Goal: Task Accomplishment & Management: Manage account settings

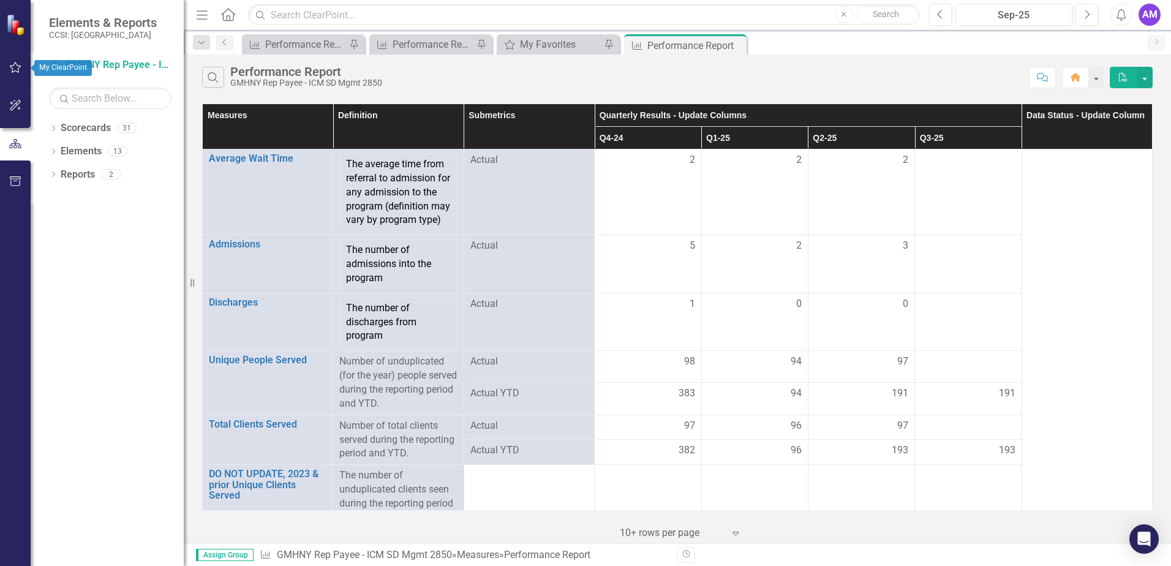
click at [15, 68] on icon "button" at bounding box center [15, 67] width 13 height 10
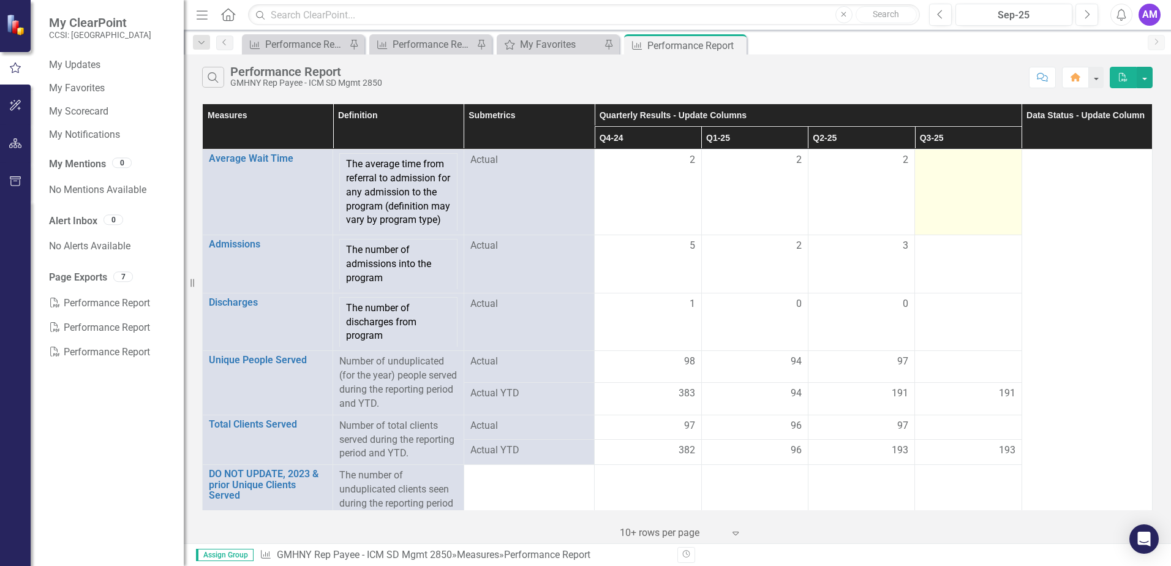
drag, startPoint x: 921, startPoint y: 157, endPoint x: 941, endPoint y: 158, distance: 20.2
click at [931, 158] on div at bounding box center [968, 160] width 94 height 15
click at [976, 156] on div at bounding box center [968, 160] width 94 height 15
drag, startPoint x: 993, startPoint y: 146, endPoint x: 934, endPoint y: 162, distance: 61.1
click at [934, 162] on div at bounding box center [968, 160] width 94 height 15
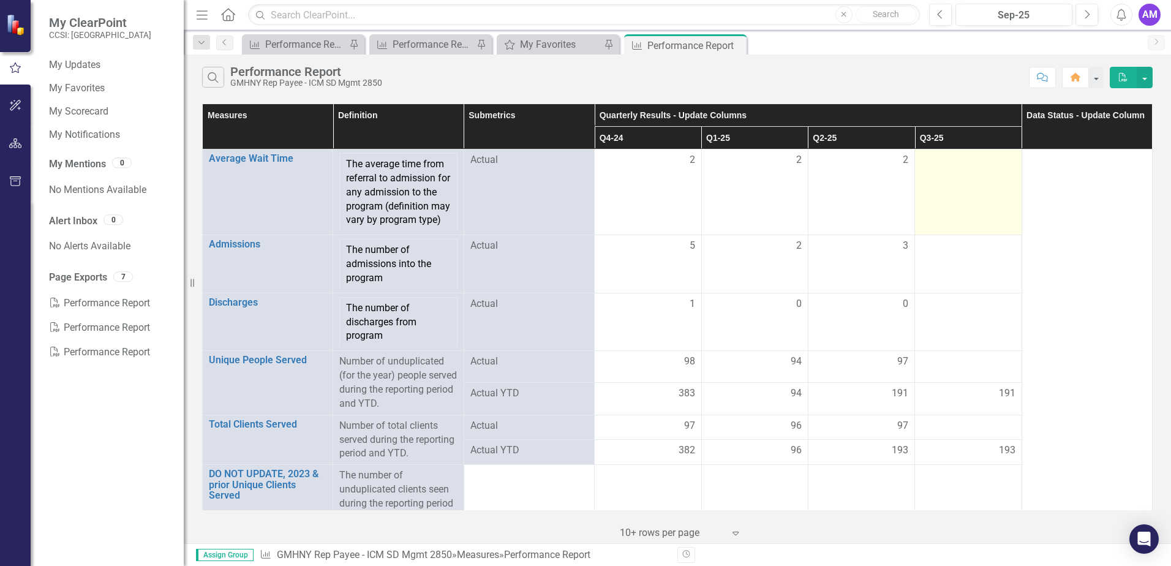
click at [1000, 159] on div at bounding box center [968, 160] width 94 height 15
click at [999, 157] on div at bounding box center [968, 160] width 94 height 15
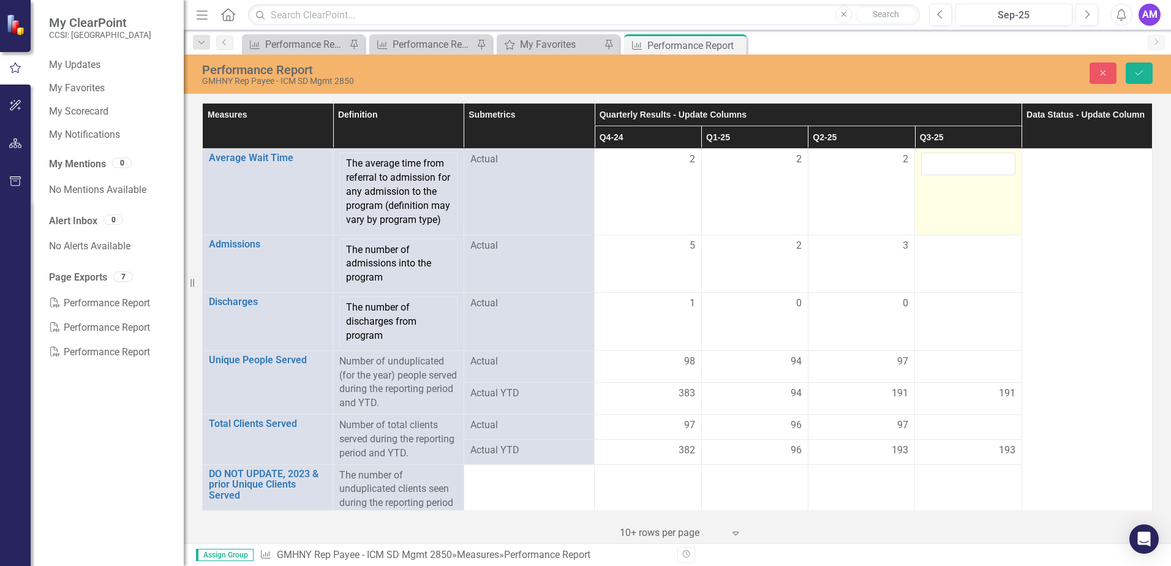
click at [999, 157] on input "number" at bounding box center [968, 163] width 94 height 23
click at [996, 158] on input "1" at bounding box center [968, 163] width 94 height 23
type input "2"
click at [996, 158] on input "2" at bounding box center [968, 163] width 94 height 23
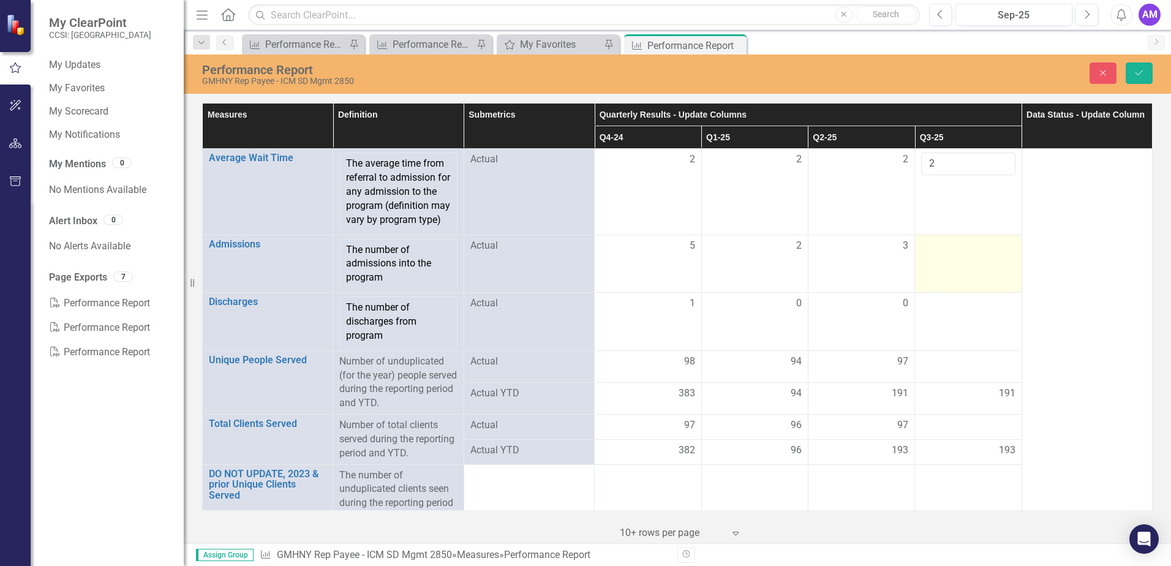
click at [955, 254] on div at bounding box center [968, 246] width 94 height 15
click at [1008, 259] on td at bounding box center [968, 264] width 107 height 58
click at [1002, 254] on div at bounding box center [968, 246] width 94 height 15
click at [998, 257] on input "number" at bounding box center [968, 250] width 94 height 23
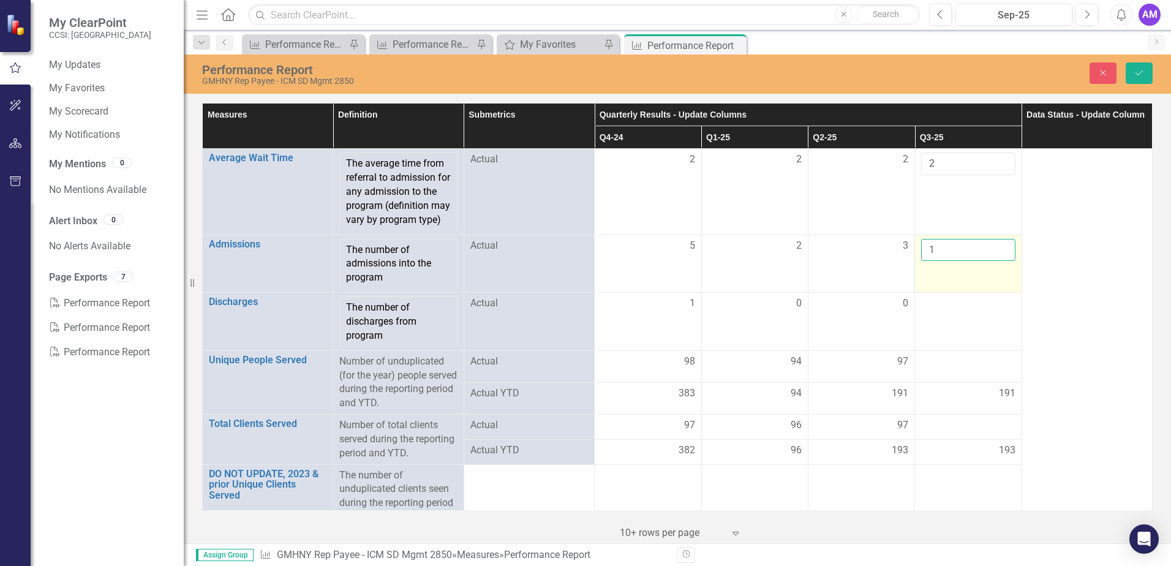
click at [995, 261] on input "1" at bounding box center [968, 250] width 94 height 23
type input "2"
click at [995, 261] on input "2" at bounding box center [968, 250] width 94 height 23
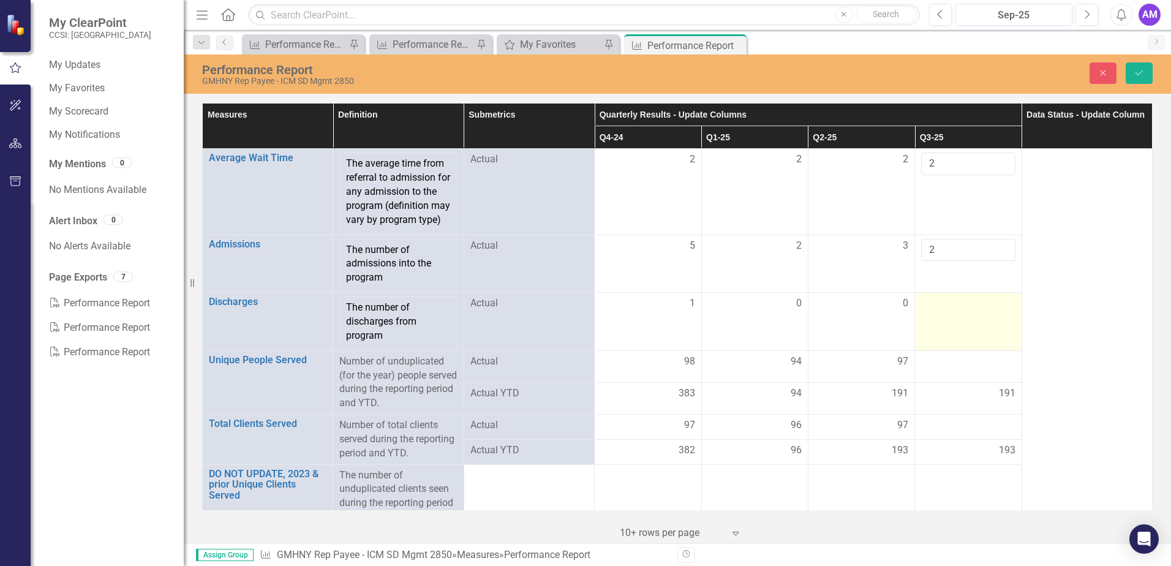
click at [977, 311] on div at bounding box center [968, 303] width 94 height 15
click at [987, 311] on div at bounding box center [968, 303] width 94 height 15
click at [987, 317] on input "number" at bounding box center [968, 307] width 94 height 23
click at [996, 319] on input "-1" at bounding box center [968, 307] width 94 height 23
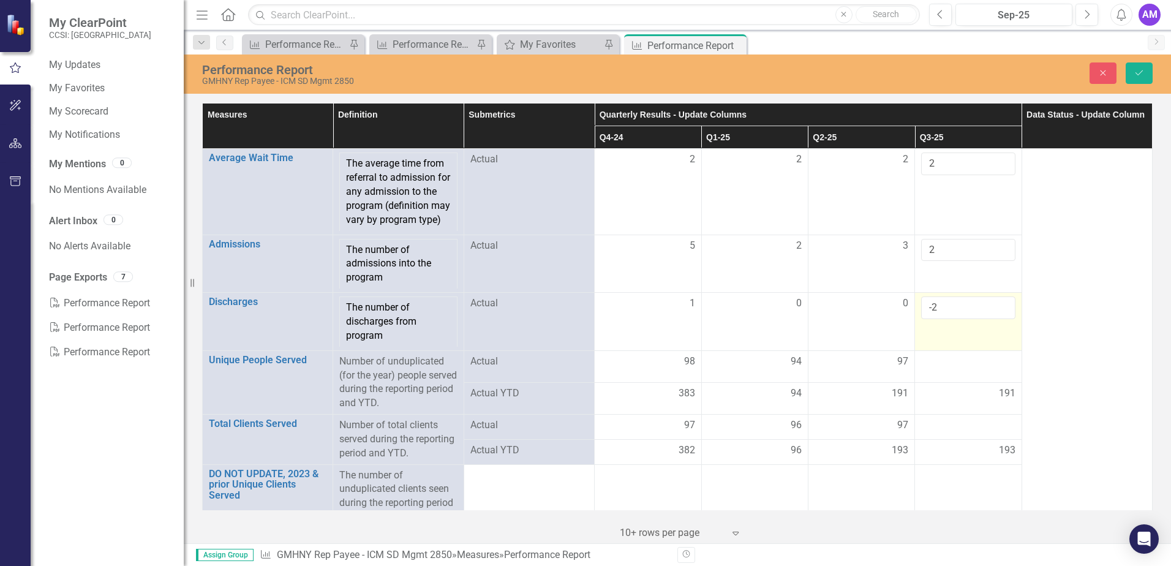
click at [992, 319] on input "-2" at bounding box center [968, 307] width 94 height 23
click at [995, 317] on input "-1" at bounding box center [968, 307] width 94 height 23
type input "0"
click at [995, 317] on input "0" at bounding box center [968, 307] width 94 height 23
click at [987, 369] on div at bounding box center [968, 362] width 94 height 15
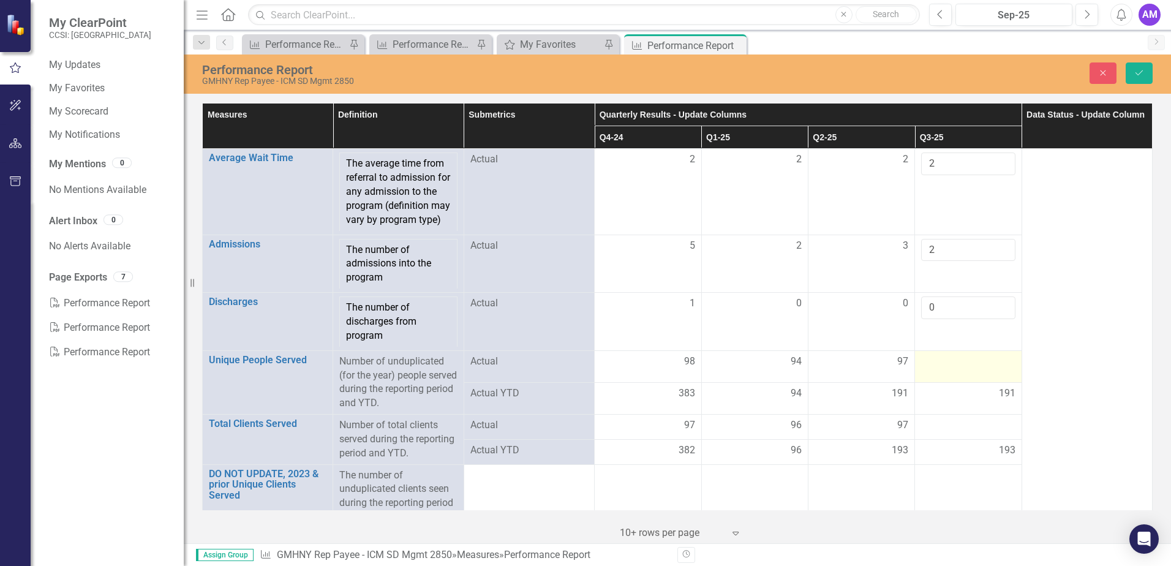
click at [986, 369] on div at bounding box center [968, 362] width 94 height 15
drag, startPoint x: 986, startPoint y: 376, endPoint x: 995, endPoint y: 378, distance: 8.8
click at [995, 377] on input "number" at bounding box center [968, 366] width 94 height 23
click at [995, 377] on input "1" at bounding box center [968, 366] width 94 height 23
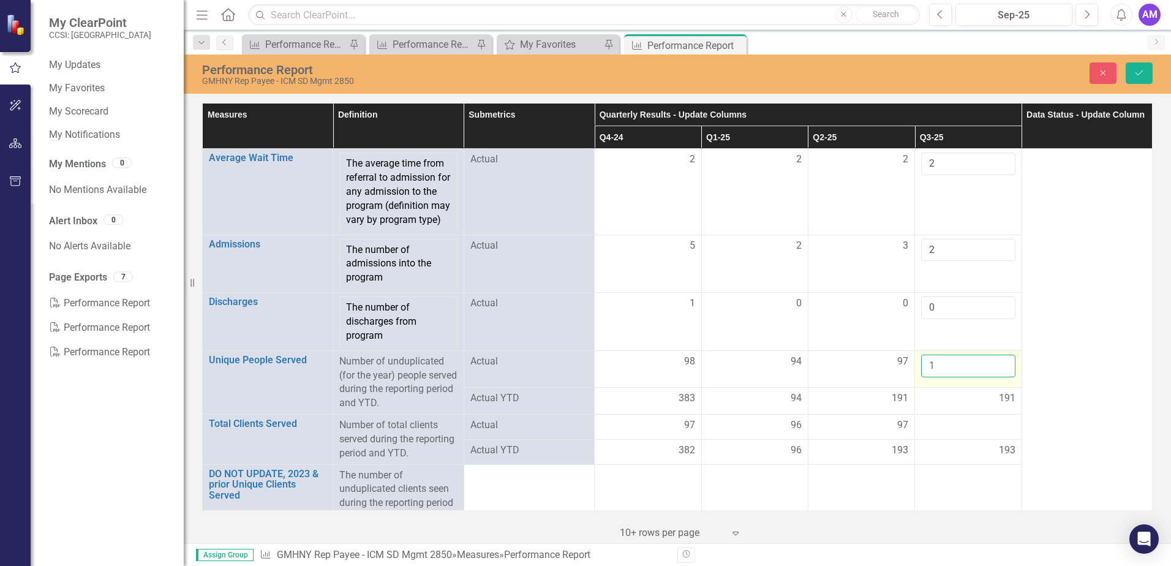
drag, startPoint x: 933, startPoint y: 377, endPoint x: 912, endPoint y: 374, distance: 21.0
click at [915, 374] on td "1" at bounding box center [968, 368] width 107 height 37
type input "98"
click at [962, 414] on td "191" at bounding box center [968, 400] width 107 height 27
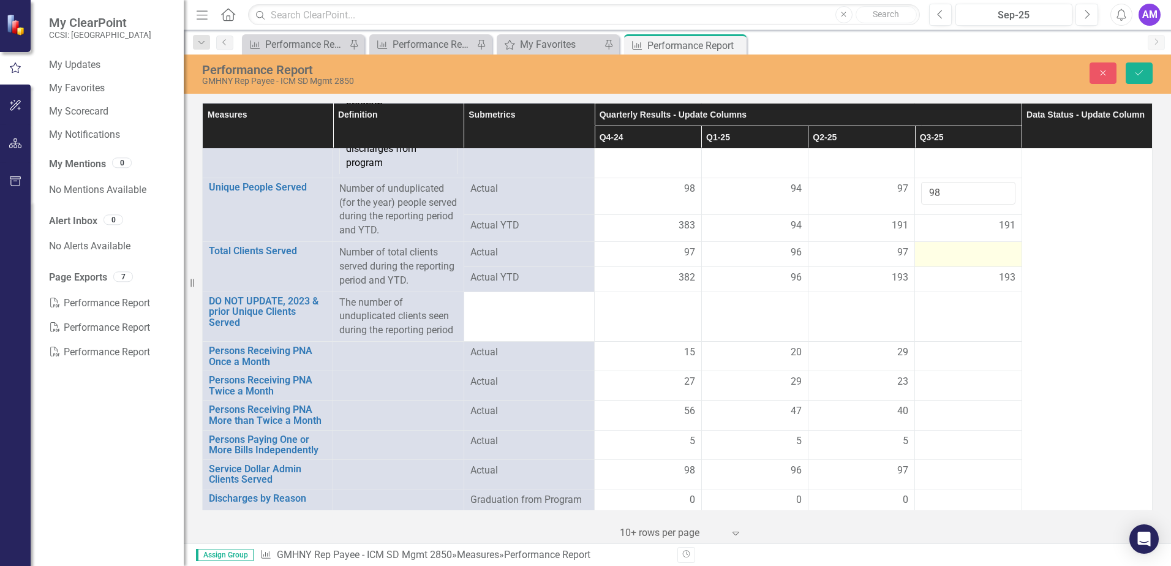
scroll to position [184, 0]
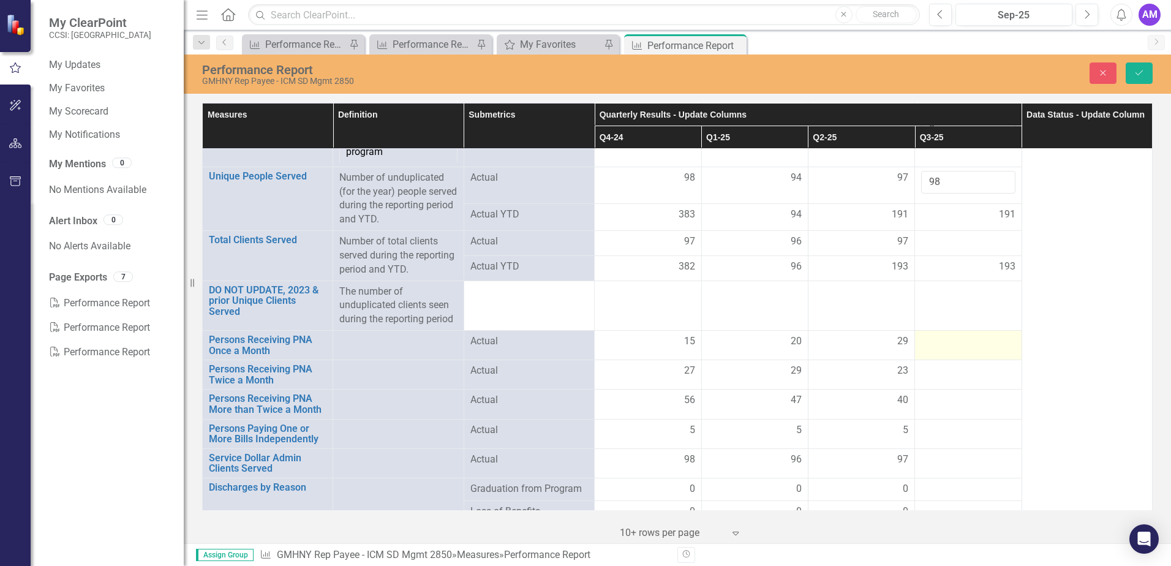
click at [960, 349] on div at bounding box center [968, 341] width 94 height 15
click at [983, 349] on div at bounding box center [968, 341] width 94 height 15
click at [988, 348] on div at bounding box center [968, 341] width 94 height 15
click at [994, 349] on div at bounding box center [968, 341] width 94 height 15
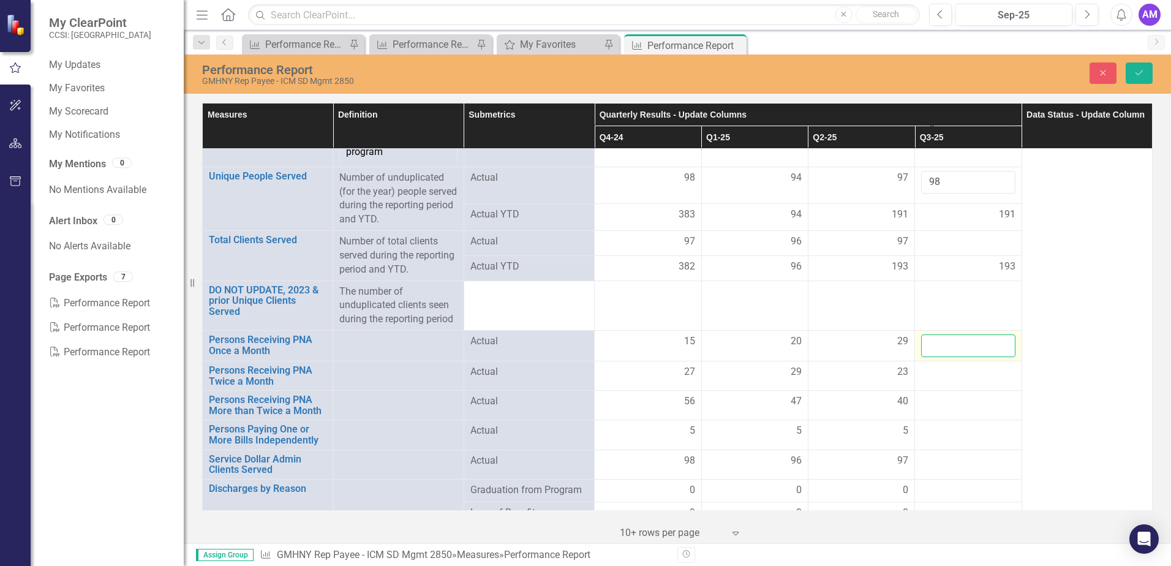
click at [995, 353] on input "number" at bounding box center [968, 345] width 94 height 23
type input "30"
click at [978, 380] on div at bounding box center [968, 372] width 94 height 15
click at [987, 380] on div at bounding box center [968, 372] width 94 height 15
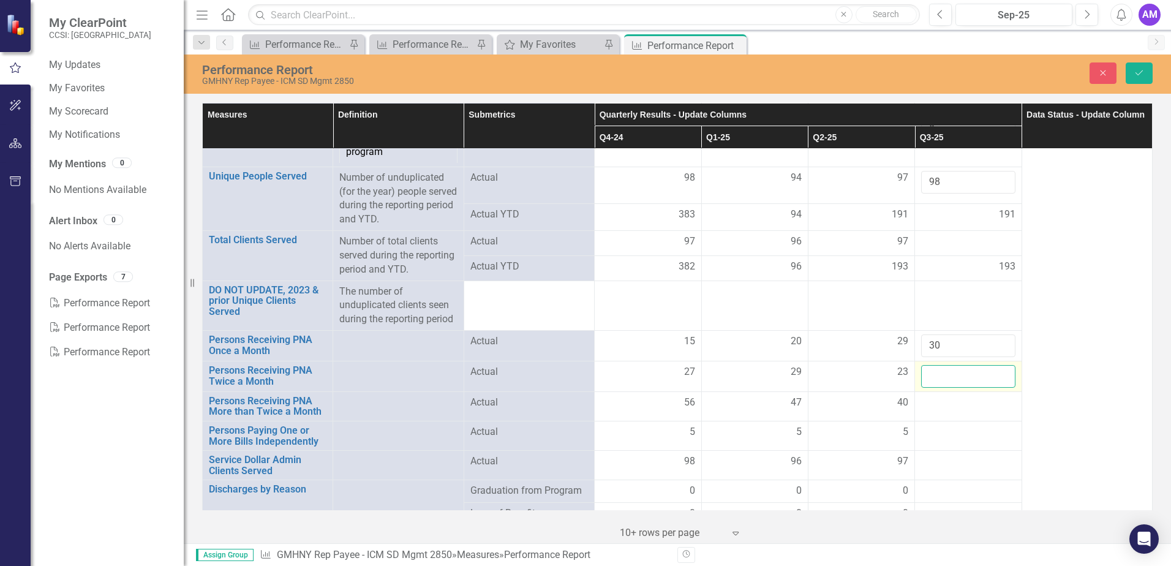
drag, startPoint x: 987, startPoint y: 386, endPoint x: 993, endPoint y: 385, distance: 6.8
click at [993, 385] on input "number" at bounding box center [968, 376] width 94 height 23
click at [985, 410] on div at bounding box center [968, 403] width 94 height 15
click at [982, 410] on div at bounding box center [968, 403] width 94 height 15
drag, startPoint x: 938, startPoint y: 389, endPoint x: 933, endPoint y: 394, distance: 7.0
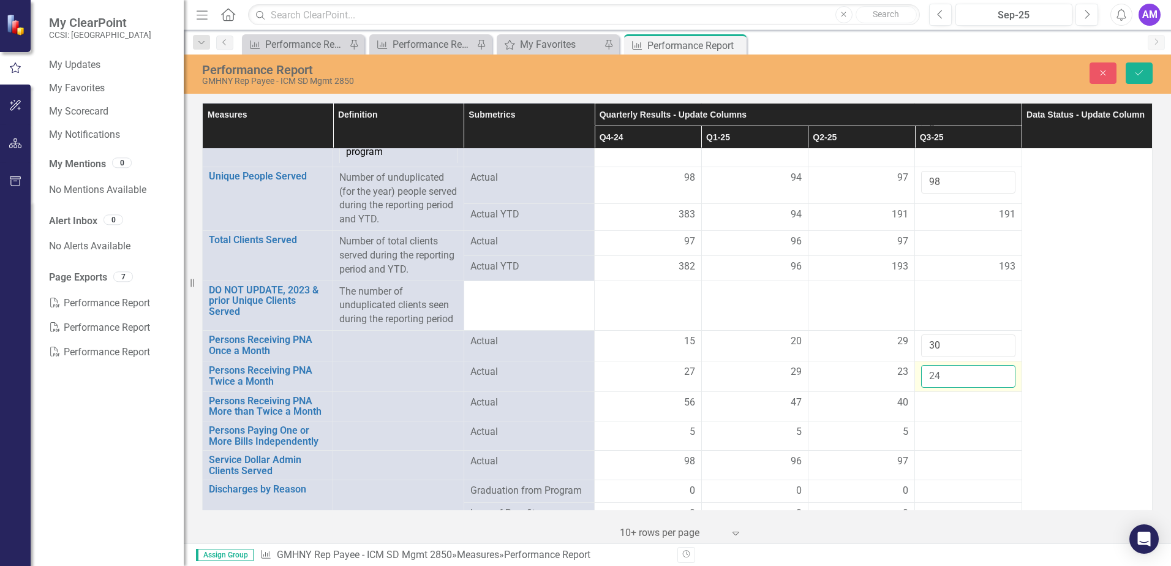
click at [933, 388] on input "24" at bounding box center [968, 376] width 94 height 23
type input "25"
click at [955, 410] on div at bounding box center [968, 403] width 94 height 15
click at [977, 409] on div at bounding box center [968, 403] width 94 height 15
click at [979, 410] on div at bounding box center [968, 403] width 94 height 15
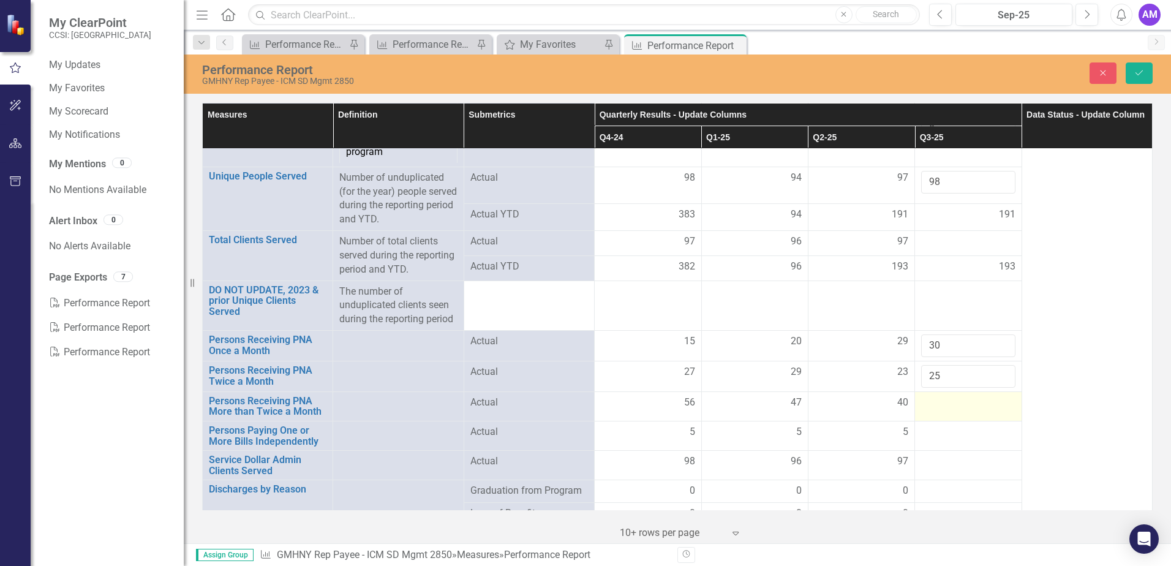
click at [982, 410] on div at bounding box center [968, 403] width 94 height 15
click at [981, 410] on div at bounding box center [968, 403] width 94 height 15
drag, startPoint x: 981, startPoint y: 413, endPoint x: 948, endPoint y: 416, distance: 33.2
click at [948, 416] on input "number" at bounding box center [968, 407] width 94 height 23
type input "44"
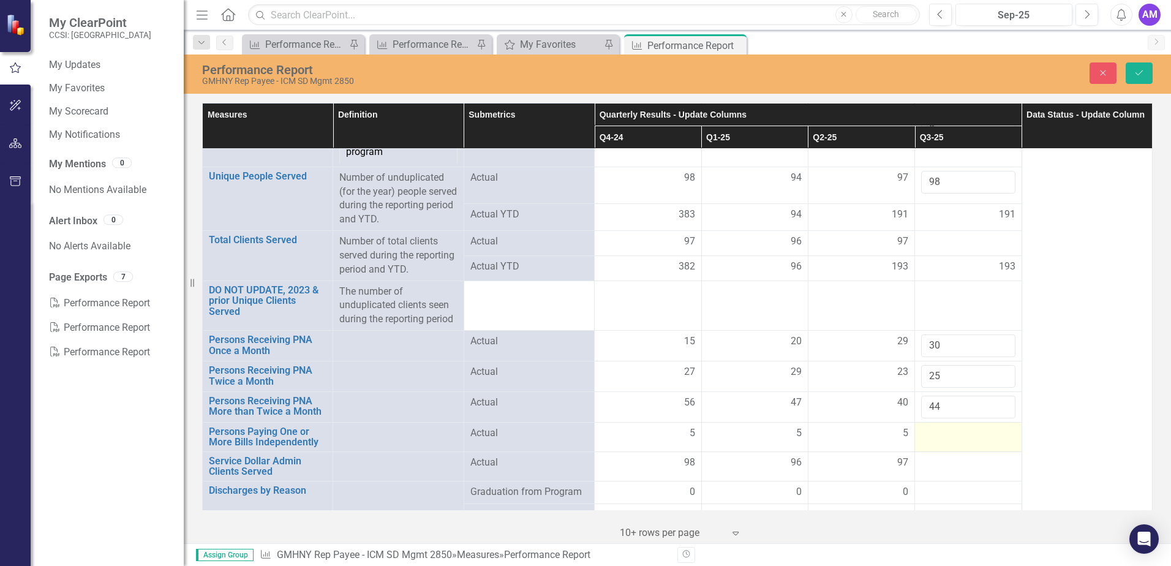
click at [1006, 440] on div at bounding box center [968, 433] width 94 height 15
click at [985, 441] on div at bounding box center [968, 433] width 94 height 15
click at [983, 441] on div at bounding box center [968, 433] width 94 height 15
click at [980, 444] on input "number" at bounding box center [968, 437] width 94 height 23
type input "5"
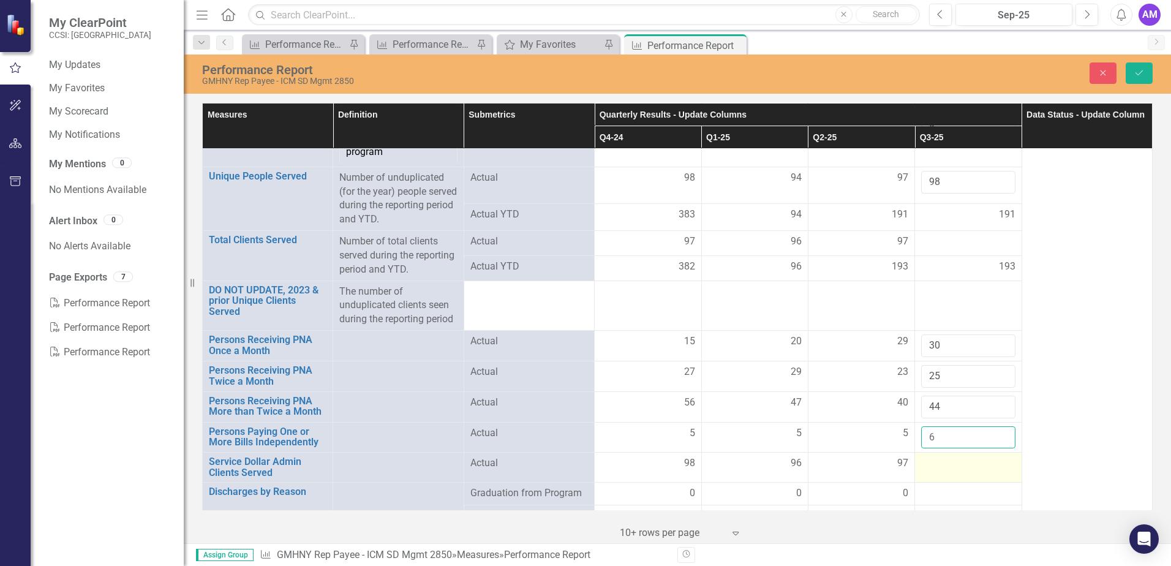
type input "6"
click at [982, 471] on div at bounding box center [968, 463] width 94 height 15
click at [943, 479] on input "number" at bounding box center [968, 467] width 94 height 23
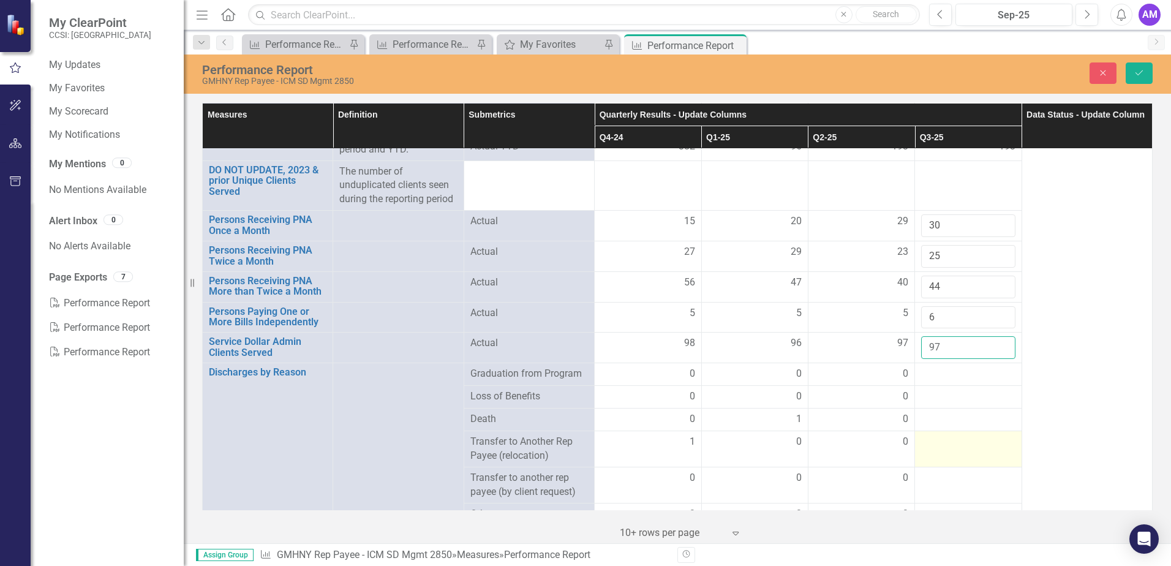
scroll to position [333, 0]
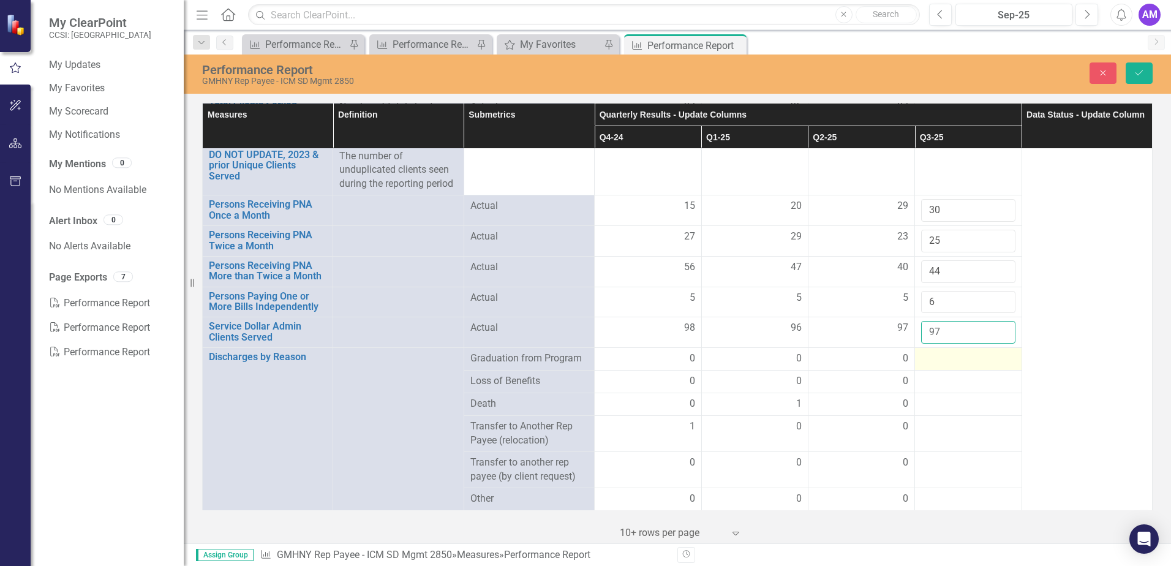
type input "97"
click at [938, 357] on div at bounding box center [968, 359] width 94 height 15
click at [956, 358] on div at bounding box center [968, 359] width 94 height 15
drag, startPoint x: 974, startPoint y: 355, endPoint x: 962, endPoint y: 359, distance: 12.4
click at [962, 359] on div at bounding box center [968, 359] width 94 height 15
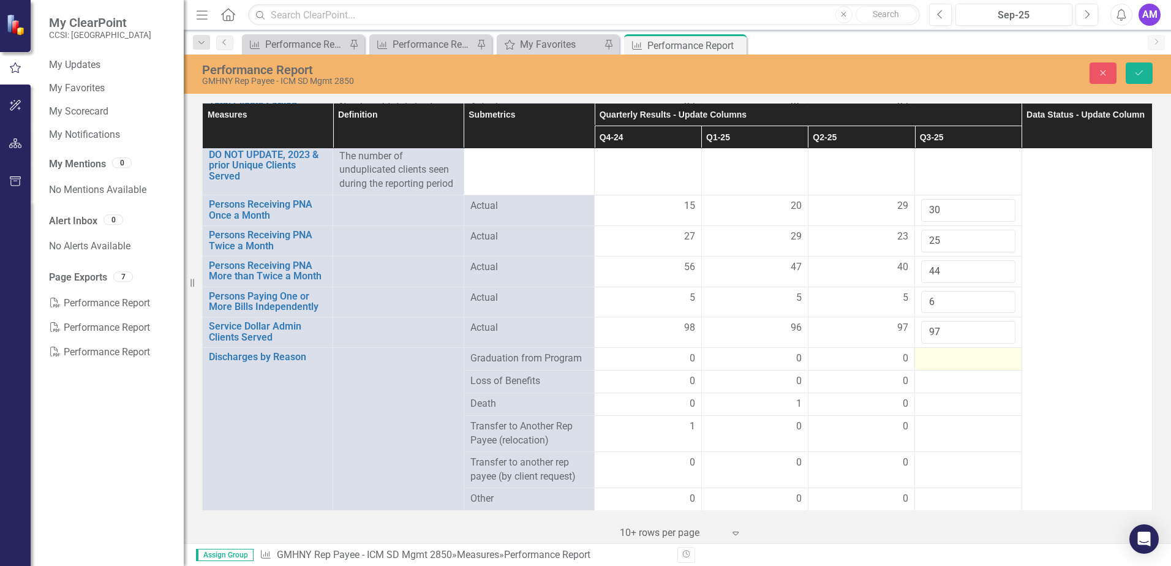
click at [965, 356] on div at bounding box center [968, 359] width 94 height 15
click at [960, 355] on div at bounding box center [968, 359] width 94 height 15
click at [958, 356] on div at bounding box center [968, 359] width 94 height 15
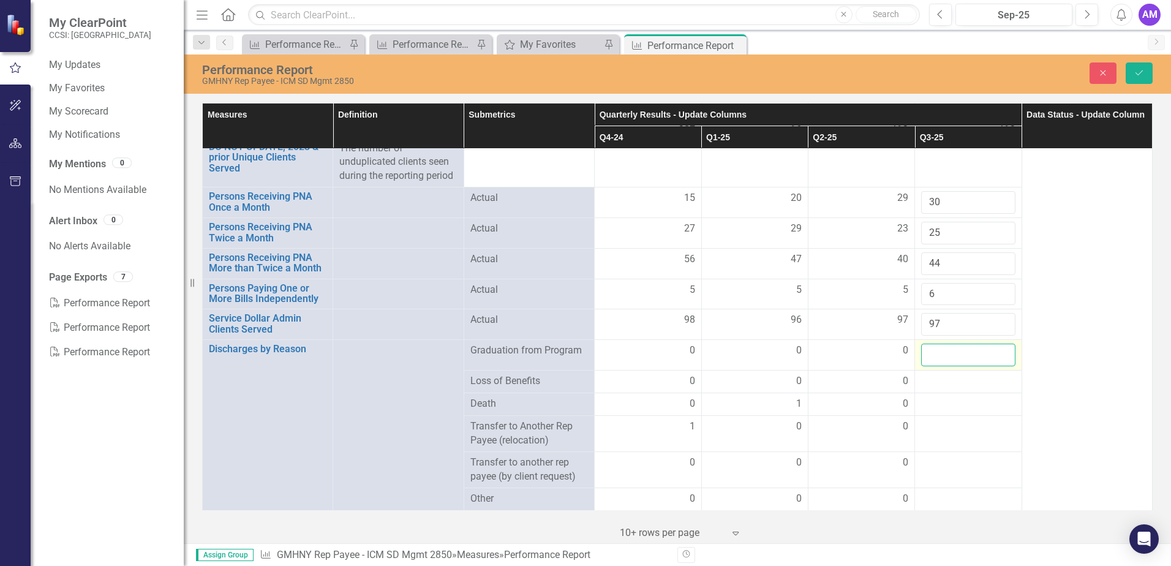
drag, startPoint x: 958, startPoint y: 356, endPoint x: 985, endPoint y: 356, distance: 27.0
click at [985, 356] on input "number" at bounding box center [968, 355] width 94 height 23
click at [994, 366] on input "-1" at bounding box center [968, 355] width 94 height 23
type input "0"
click at [993, 360] on input "0" at bounding box center [968, 355] width 94 height 23
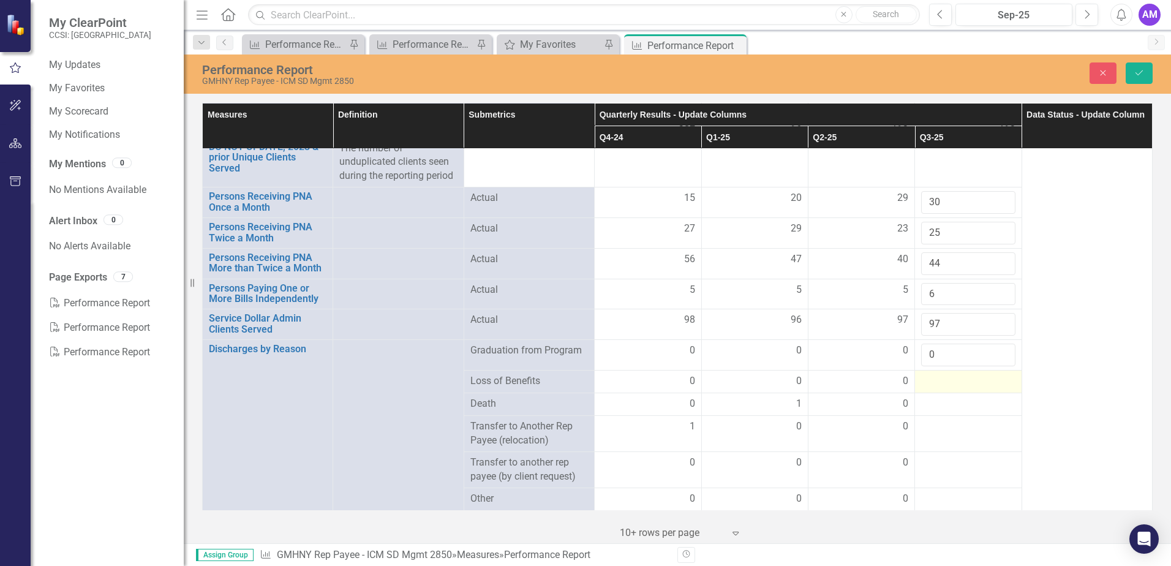
drag, startPoint x: 965, startPoint y: 392, endPoint x: 978, endPoint y: 389, distance: 13.1
click at [972, 389] on div at bounding box center [968, 381] width 94 height 15
click at [994, 389] on div at bounding box center [968, 381] width 94 height 15
click at [992, 389] on div at bounding box center [968, 381] width 94 height 15
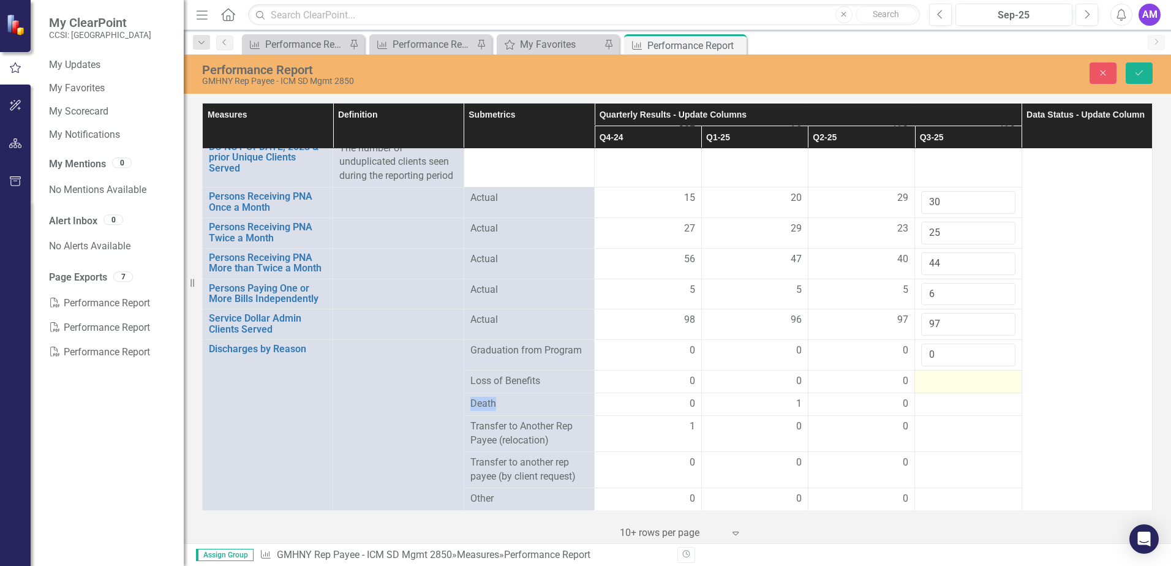
click at [991, 389] on div at bounding box center [968, 381] width 94 height 15
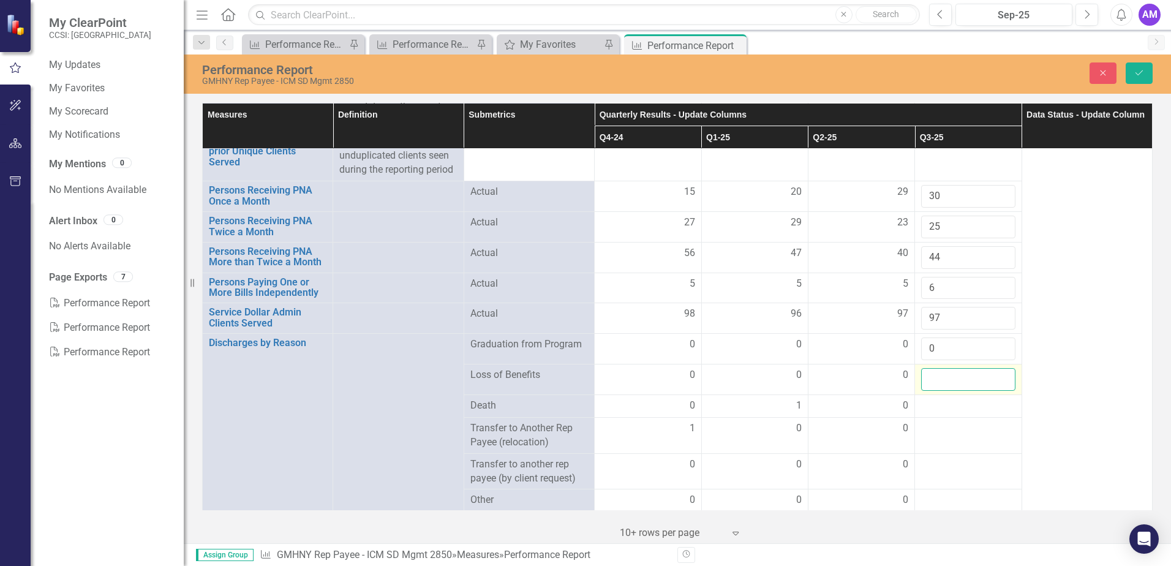
click at [990, 389] on input "number" at bounding box center [968, 379] width 94 height 23
type input "0"
click at [952, 413] on div at bounding box center [968, 406] width 94 height 15
click at [974, 413] on div at bounding box center [968, 406] width 94 height 15
click at [980, 413] on div at bounding box center [968, 406] width 94 height 15
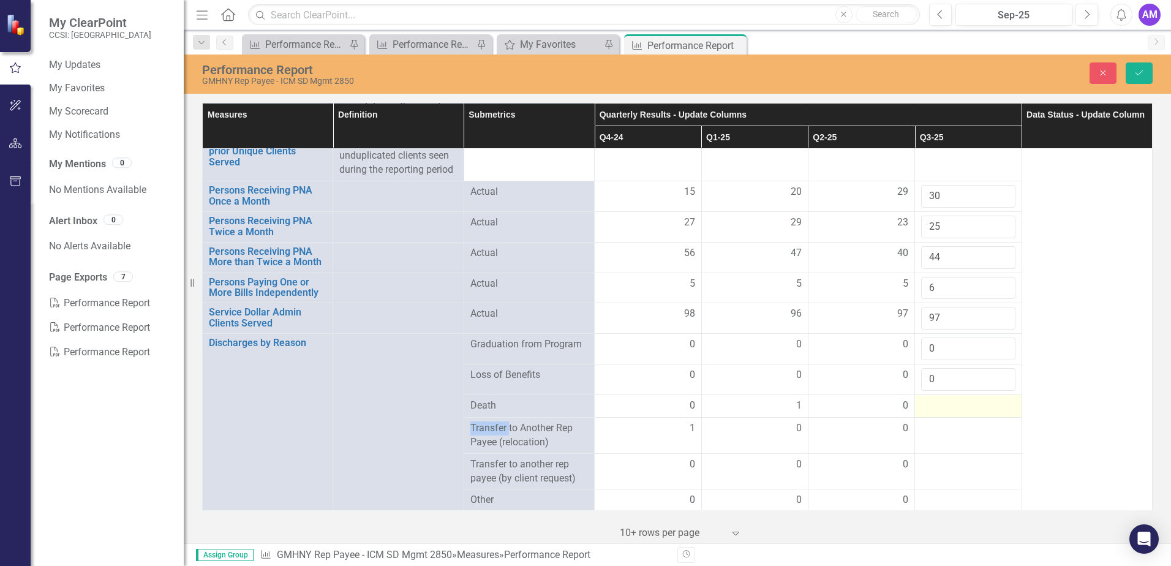
click at [980, 413] on div at bounding box center [968, 406] width 94 height 15
drag, startPoint x: 980, startPoint y: 421, endPoint x: 988, endPoint y: 423, distance: 8.2
click at [988, 421] on input "number" at bounding box center [968, 410] width 94 height 23
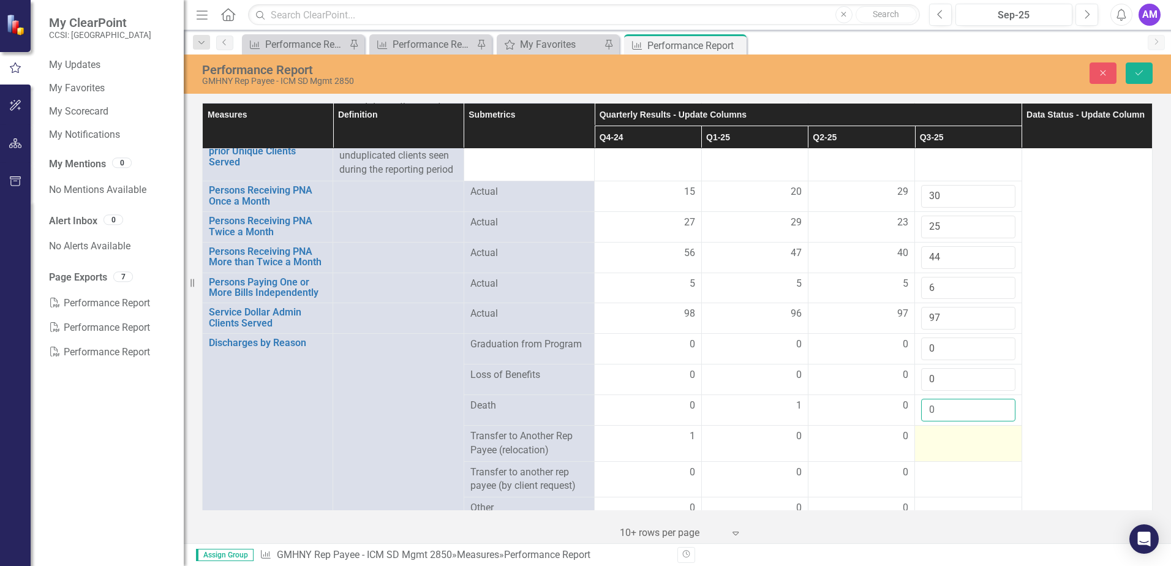
type input "0"
click at [961, 444] on div at bounding box center [968, 436] width 94 height 15
click at [961, 451] on input "number" at bounding box center [968, 440] width 94 height 23
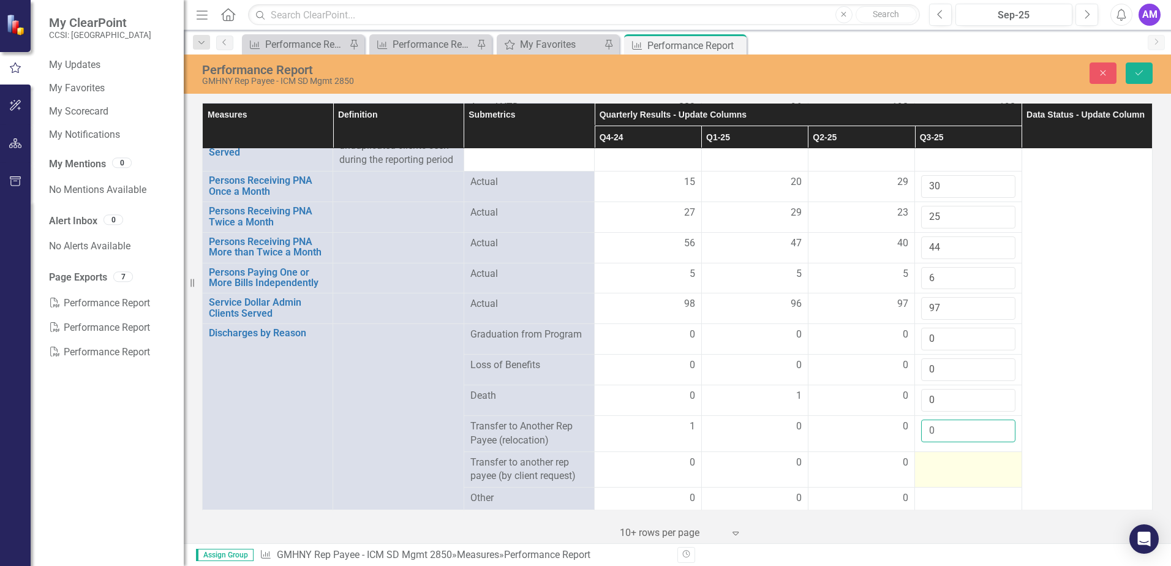
scroll to position [357, 0]
type input "0"
click at [971, 457] on div at bounding box center [968, 463] width 94 height 15
click at [971, 460] on div at bounding box center [968, 463] width 94 height 15
drag, startPoint x: 971, startPoint y: 460, endPoint x: 966, endPoint y: 467, distance: 8.5
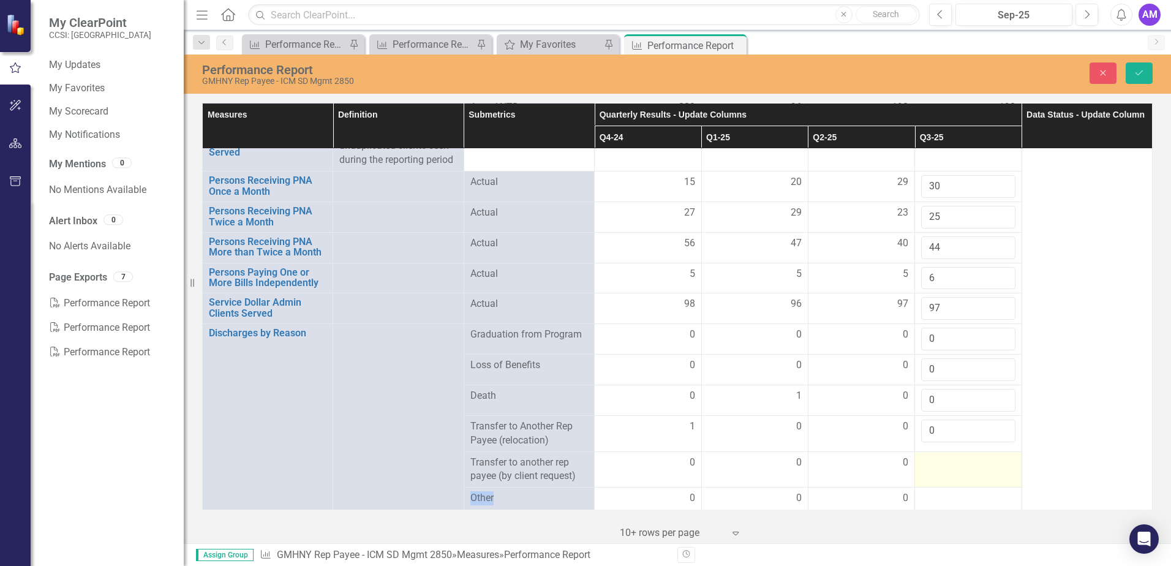
click at [967, 467] on div at bounding box center [968, 463] width 94 height 15
click at [963, 464] on input "number" at bounding box center [968, 467] width 94 height 23
click at [994, 471] on input "-3" at bounding box center [968, 467] width 94 height 23
click at [994, 461] on input "-2" at bounding box center [968, 467] width 94 height 23
click at [994, 461] on input "-1" at bounding box center [968, 467] width 94 height 23
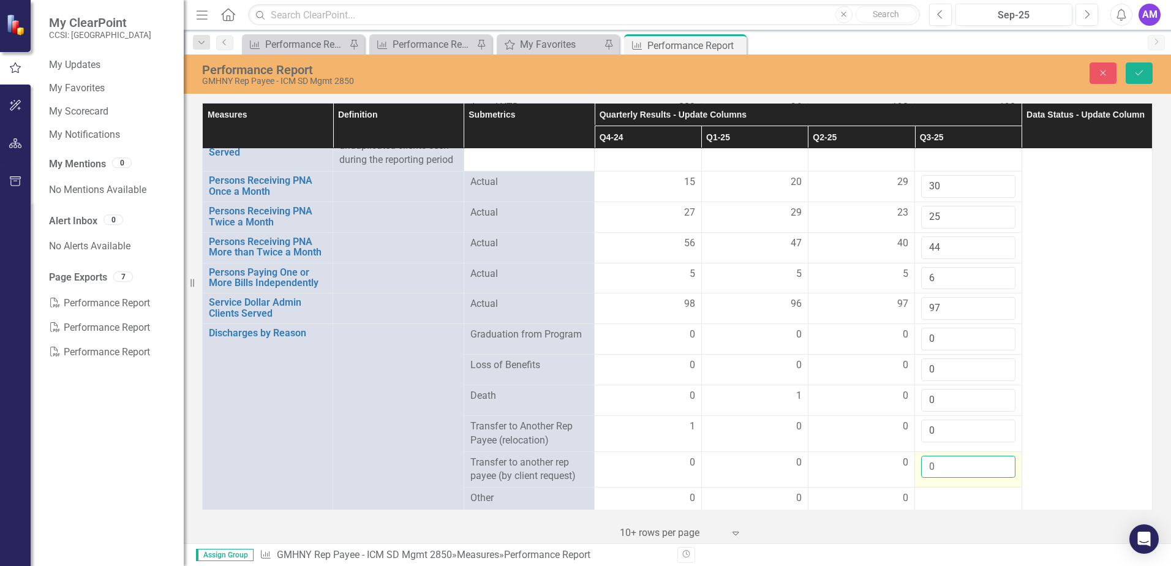
type input "0"
click at [992, 465] on input "0" at bounding box center [968, 467] width 94 height 23
click at [937, 498] on div at bounding box center [968, 498] width 94 height 15
click at [929, 497] on div at bounding box center [968, 498] width 94 height 15
click at [928, 497] on div at bounding box center [968, 498] width 94 height 15
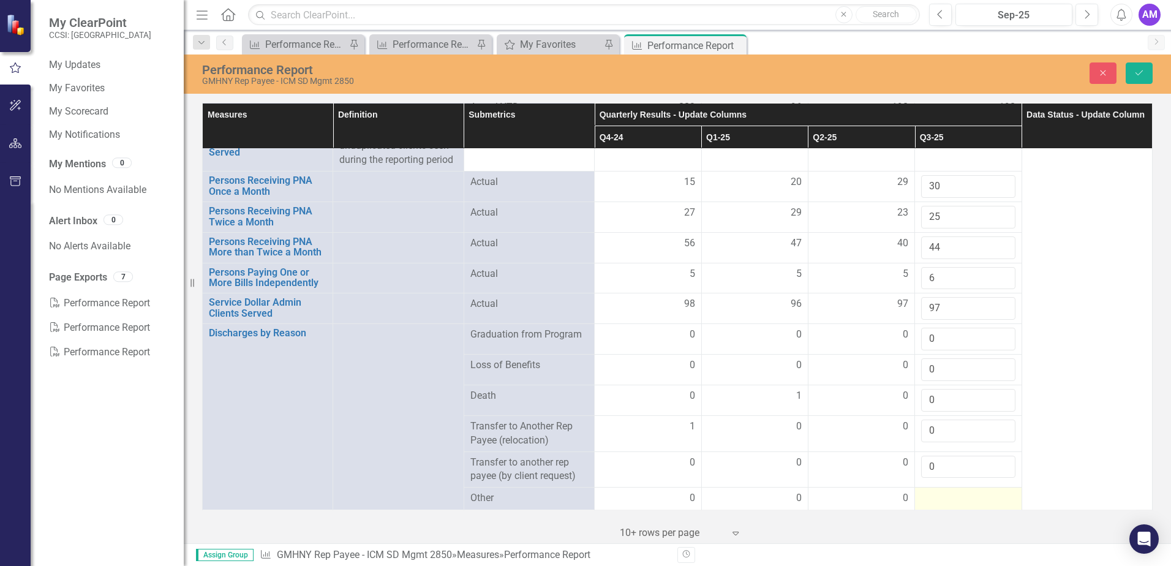
click at [922, 500] on div at bounding box center [968, 498] width 94 height 15
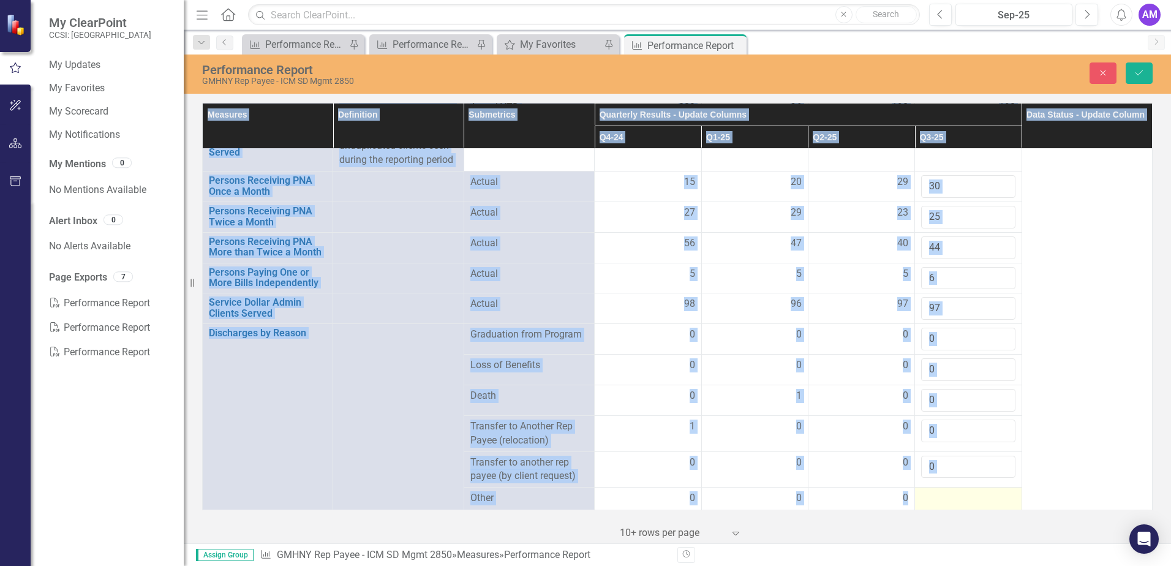
click at [921, 498] on div at bounding box center [968, 498] width 94 height 15
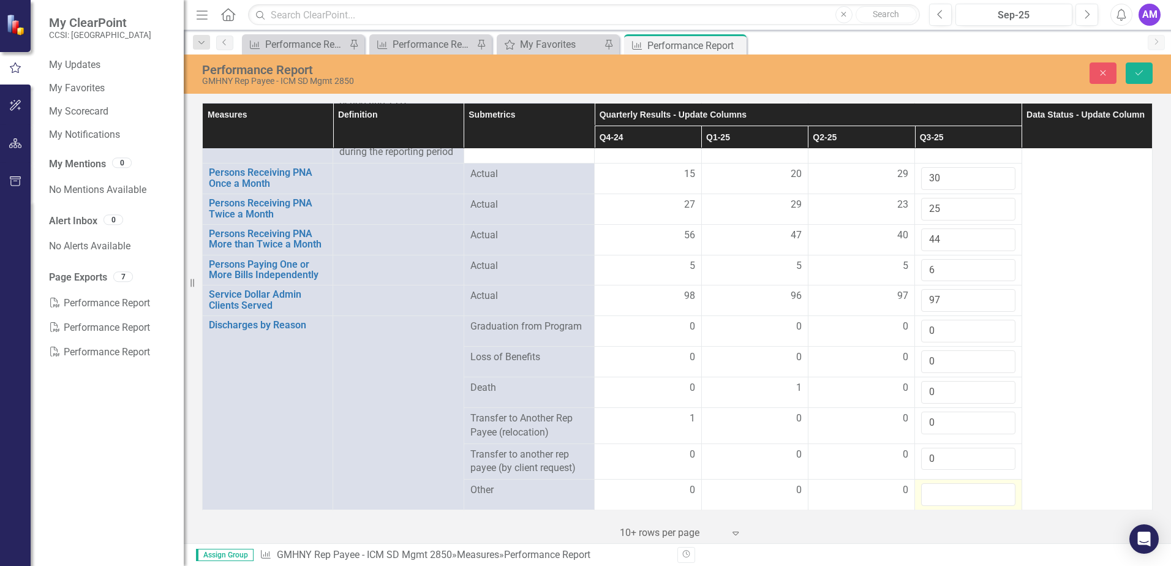
click at [921, 497] on input "number" at bounding box center [968, 494] width 94 height 23
type input "-1"
type input "-0"
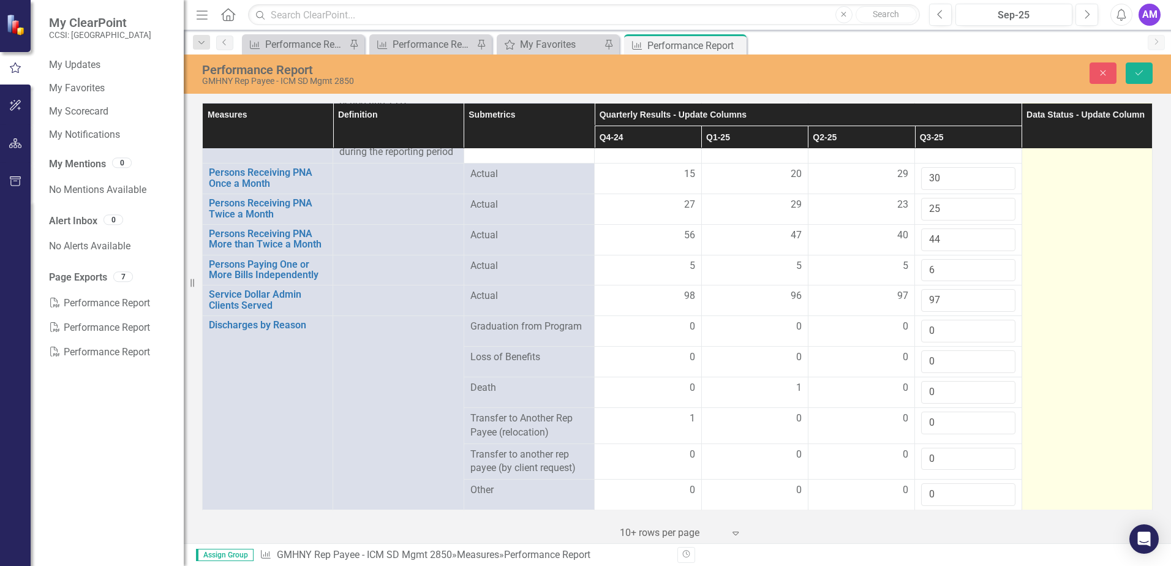
type input "0"
drag, startPoint x: 1050, startPoint y: 498, endPoint x: 1059, endPoint y: 486, distance: 14.8
click at [1054, 492] on td at bounding box center [1086, 154] width 130 height 712
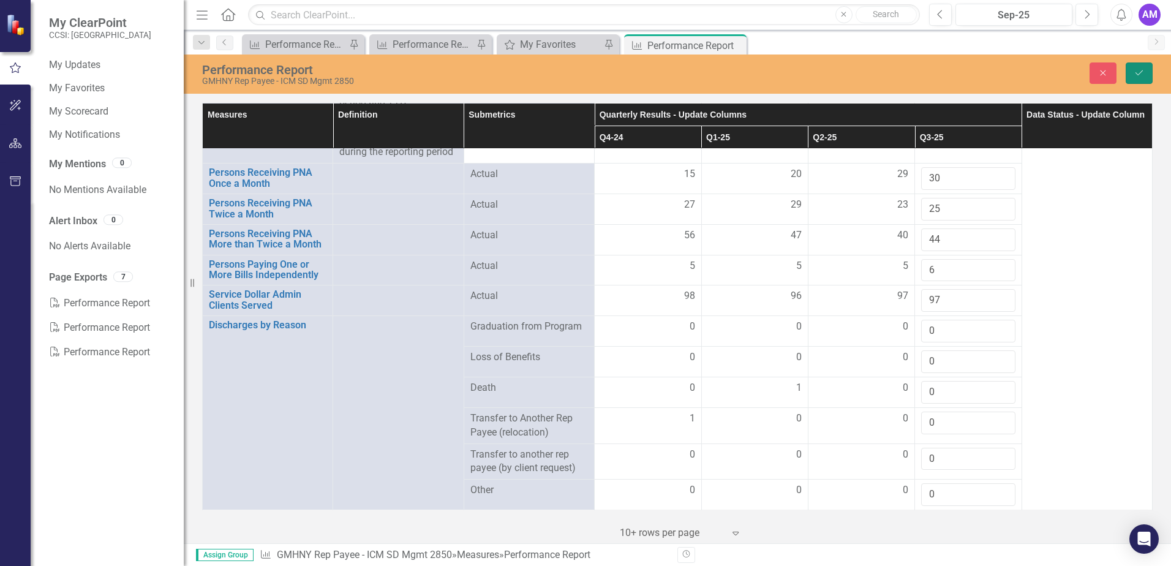
click at [1139, 70] on icon "Save" at bounding box center [1139, 73] width 11 height 9
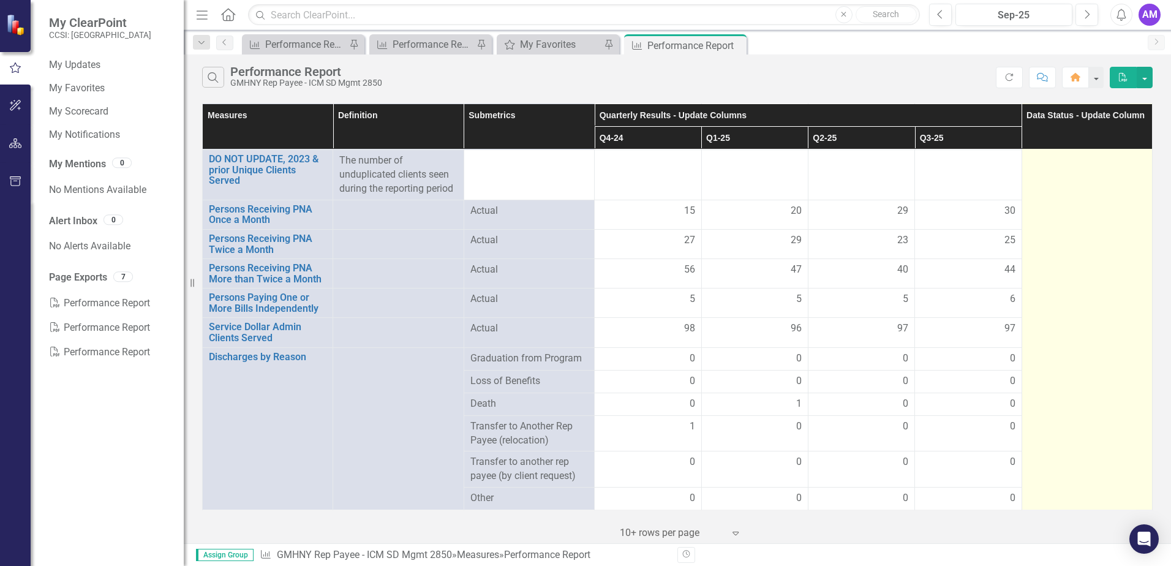
scroll to position [329, 0]
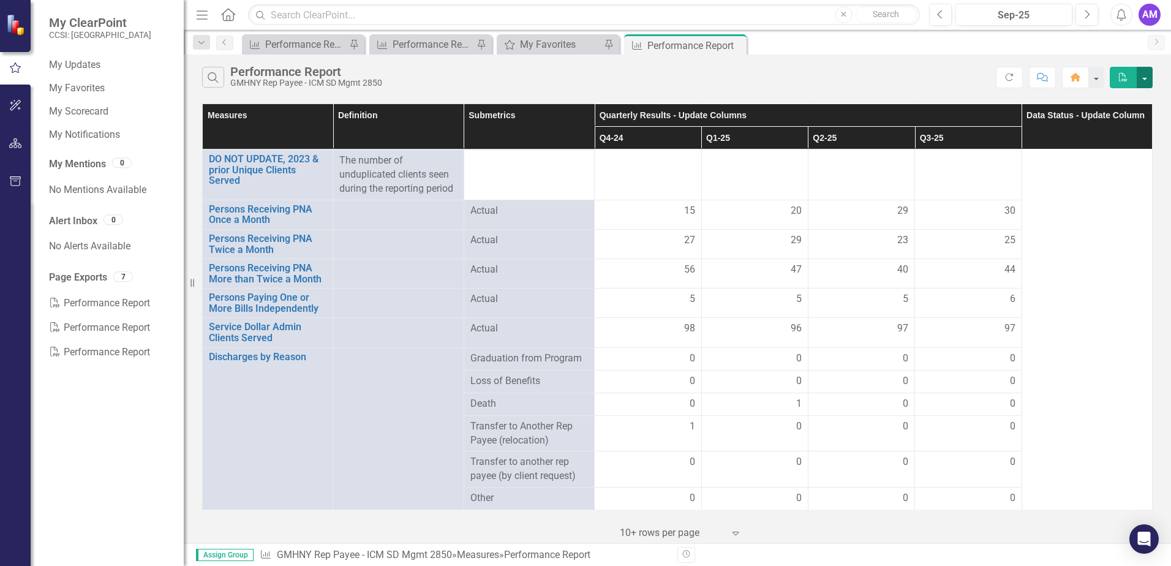
click at [1148, 76] on button "button" at bounding box center [1145, 77] width 16 height 21
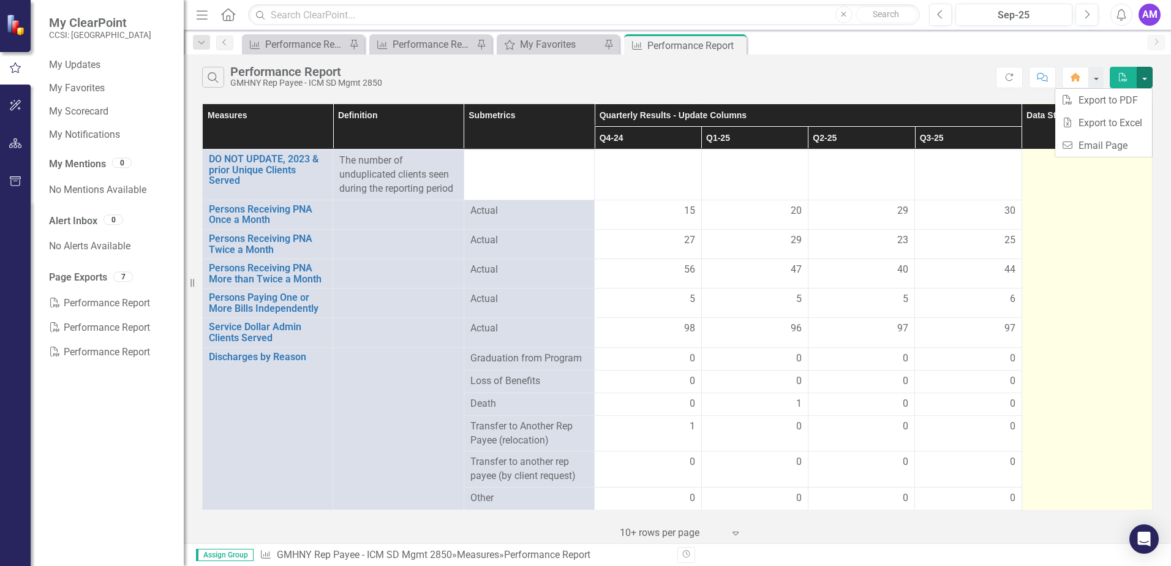
click at [1073, 293] on td at bounding box center [1086, 172] width 130 height 675
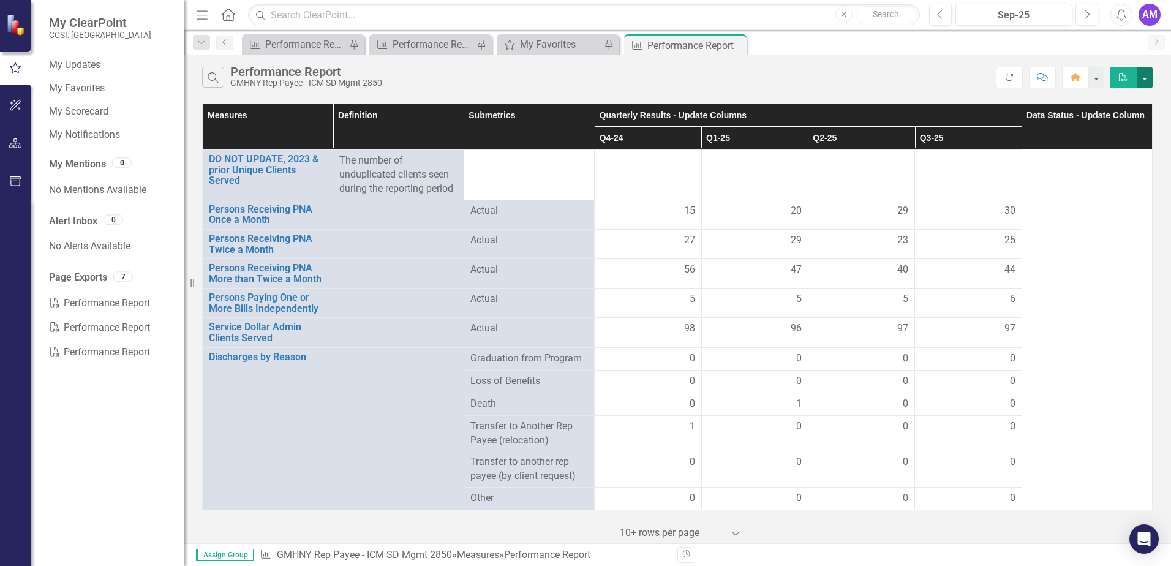
click at [1146, 80] on button "button" at bounding box center [1145, 77] width 16 height 21
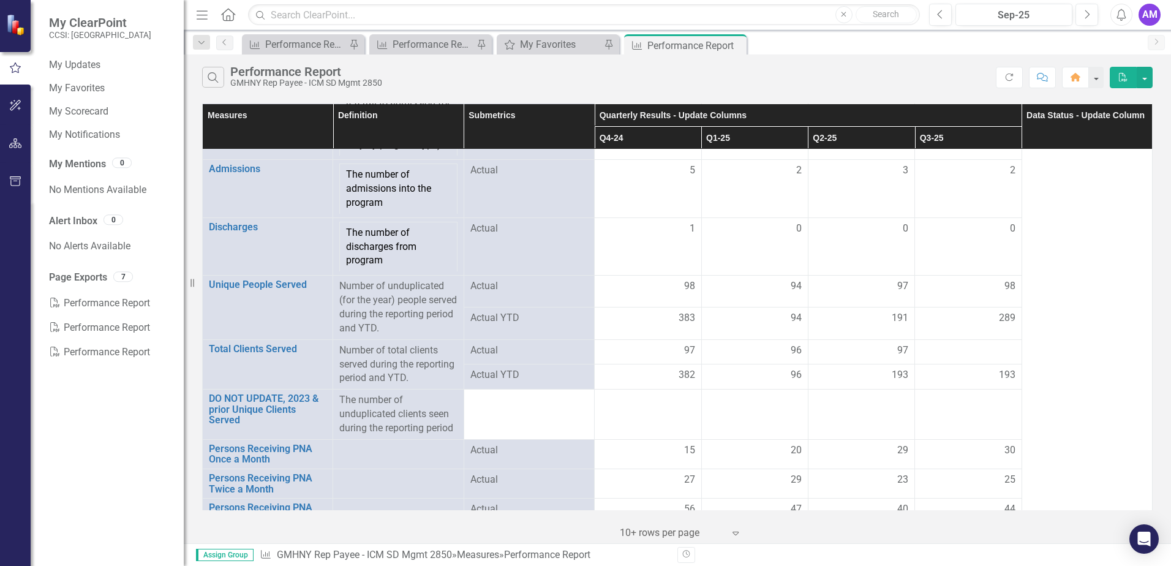
scroll to position [0, 0]
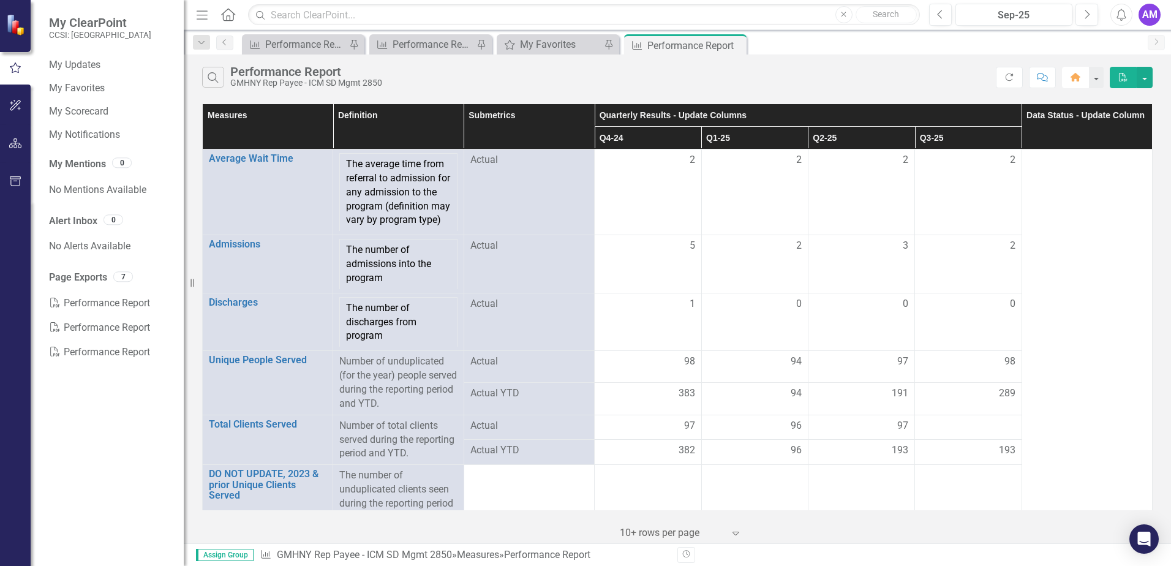
click at [1080, 78] on icon "Home" at bounding box center [1075, 77] width 11 height 9
click at [1128, 77] on icon "PDF" at bounding box center [1123, 77] width 11 height 9
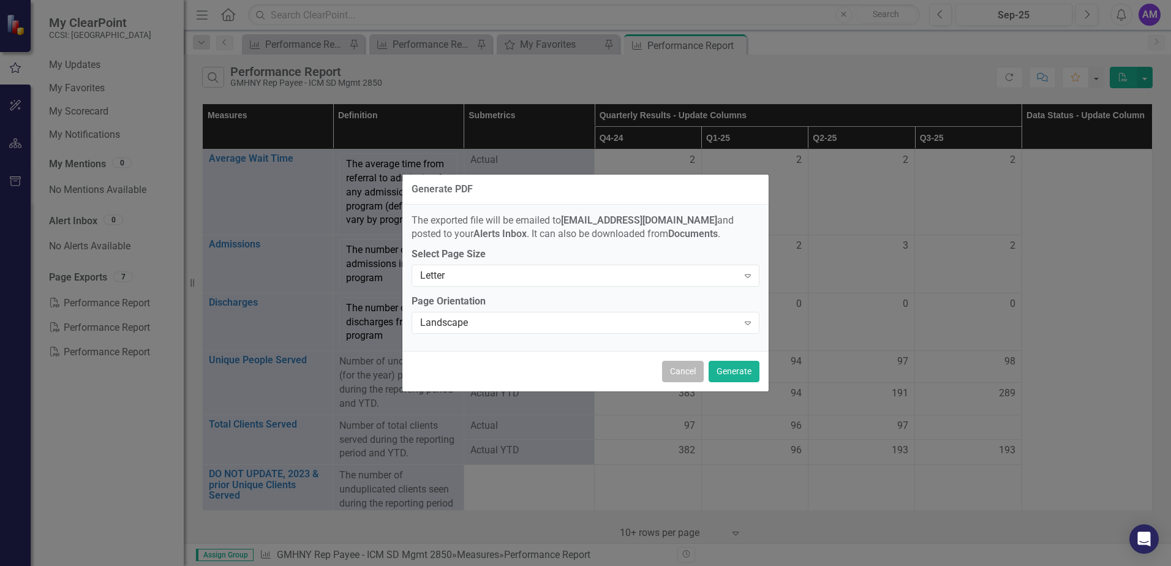
click at [680, 371] on button "Cancel" at bounding box center [683, 371] width 42 height 21
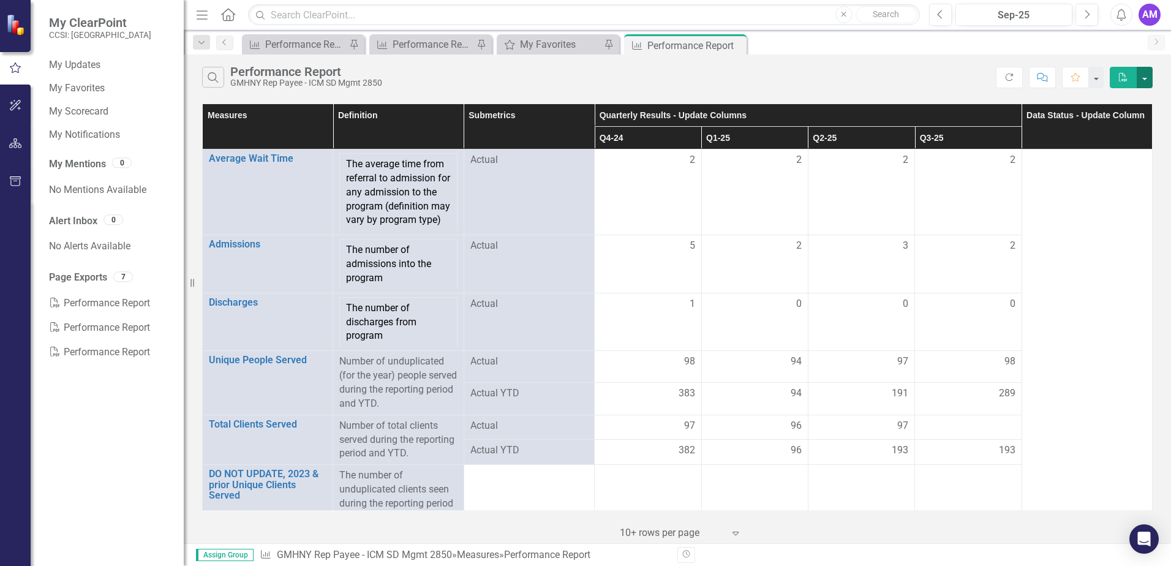
click at [1139, 74] on button "button" at bounding box center [1145, 77] width 16 height 21
click at [874, 59] on div "Search Performance Report GMHNY Rep Payee - ICM SD Mgmt 2850 Refresh Comment Fa…" at bounding box center [677, 75] width 987 height 40
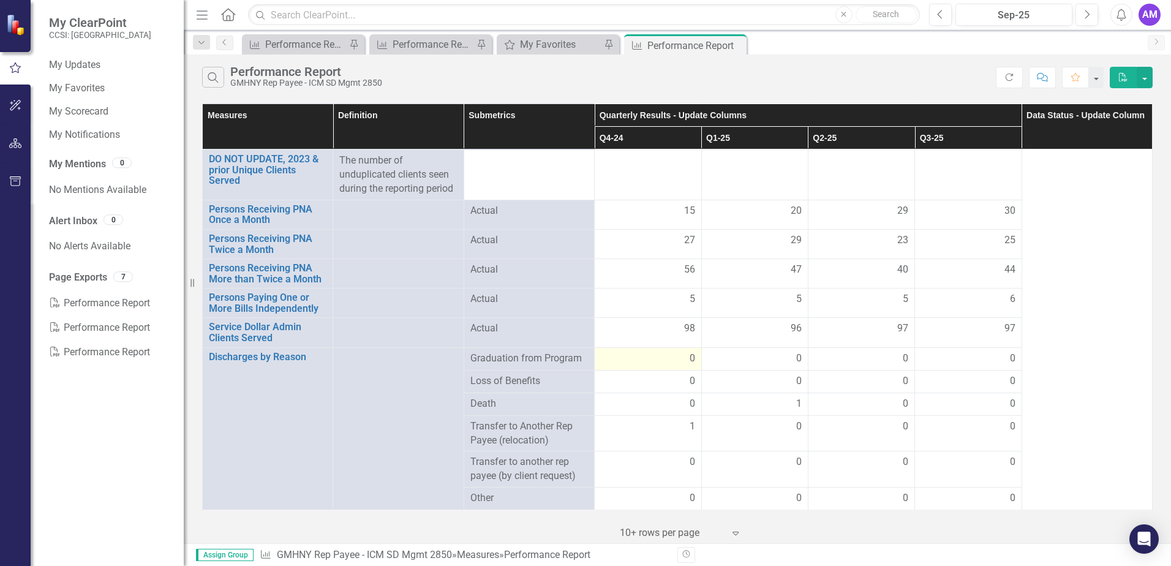
scroll to position [329, 0]
click at [1079, 77] on icon "Favorite" at bounding box center [1075, 77] width 11 height 9
click at [19, 62] on icon "button" at bounding box center [15, 67] width 13 height 11
click at [17, 67] on icon "button" at bounding box center [15, 67] width 13 height 11
click at [1146, 80] on button "button" at bounding box center [1145, 77] width 16 height 21
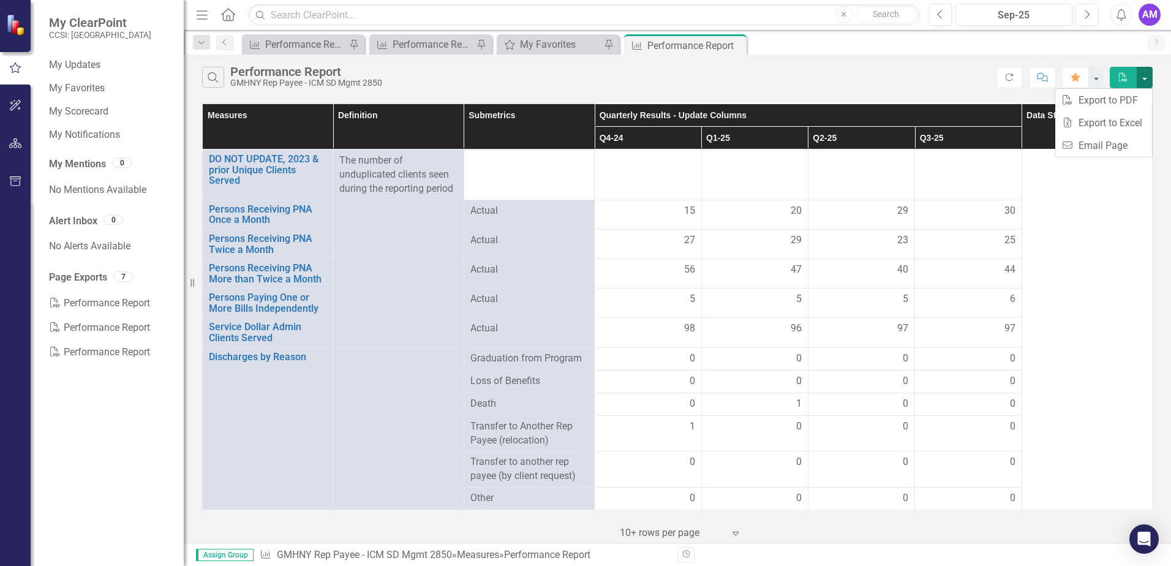
click at [1146, 80] on button "button" at bounding box center [1145, 77] width 16 height 21
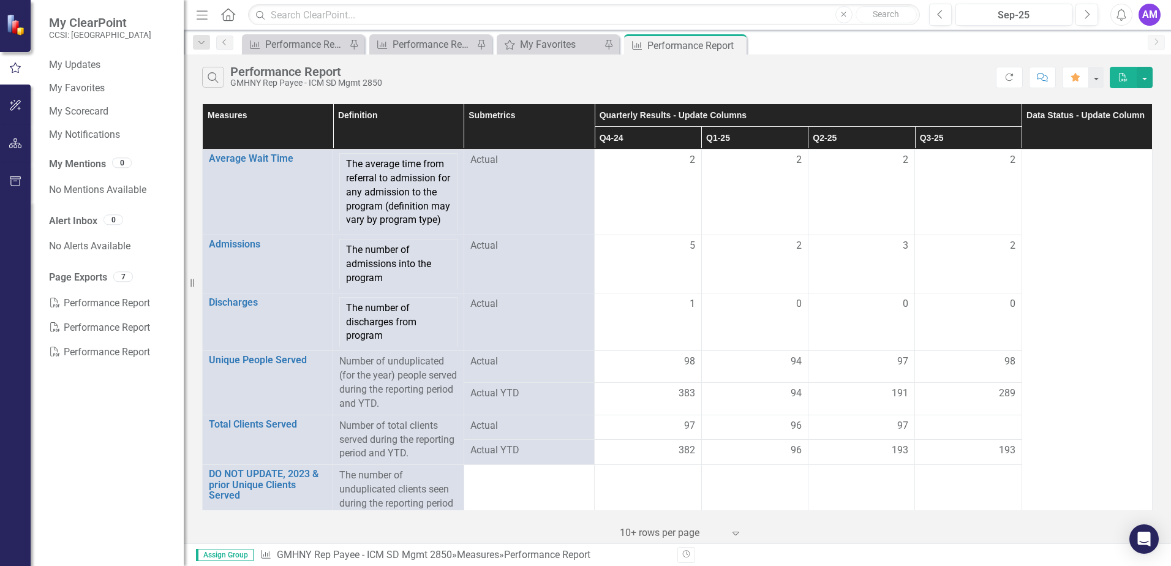
drag, startPoint x: 873, startPoint y: 85, endPoint x: 783, endPoint y: 60, distance: 92.9
click at [783, 60] on div "Search Performance Report GMHNY Rep Payee - ICM SD Mgmt 2850 Refresh Comment Fa…" at bounding box center [677, 75] width 987 height 40
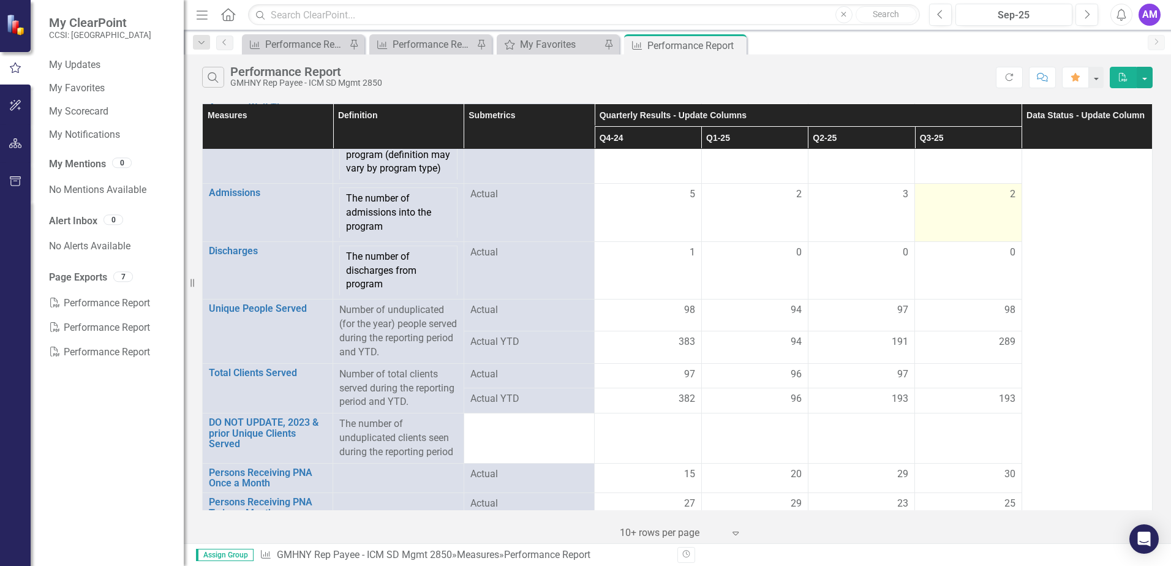
scroll to position [329, 0]
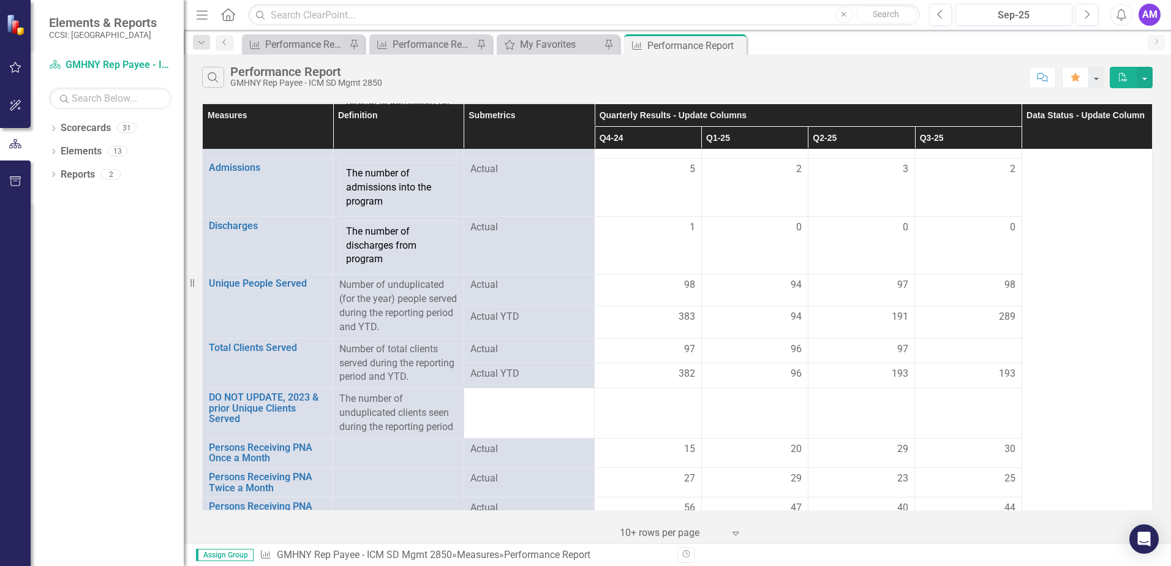
scroll to position [245, 0]
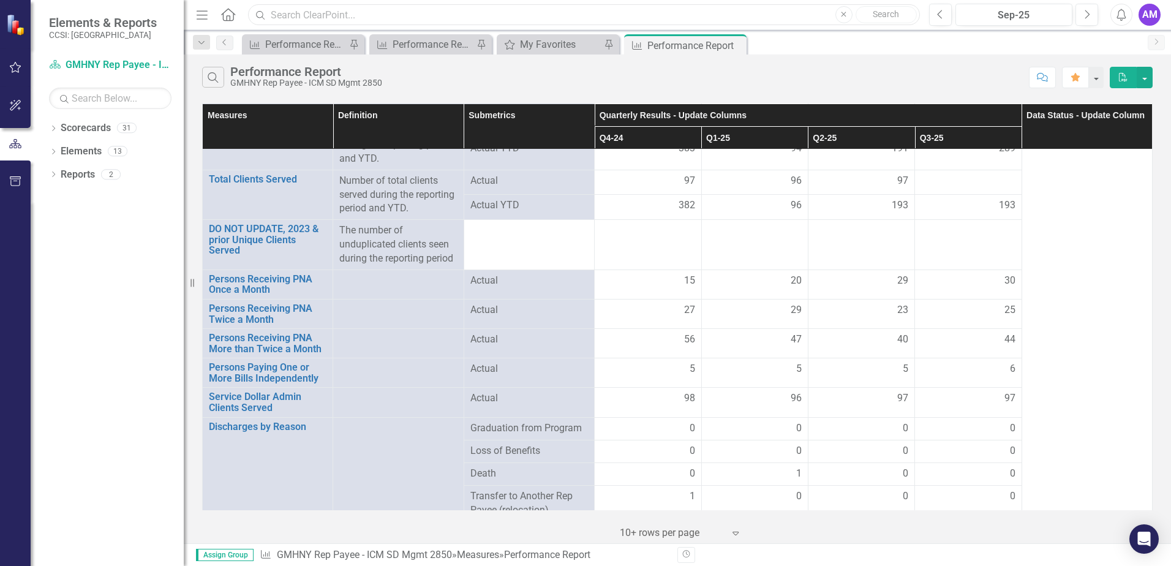
click at [269, 20] on input "text" at bounding box center [584, 14] width 672 height 21
type input "2710"
click at [92, 62] on link "Scorecard GMHNY Rep Payee - ICM SD Mgmt 2850" at bounding box center [110, 65] width 122 height 14
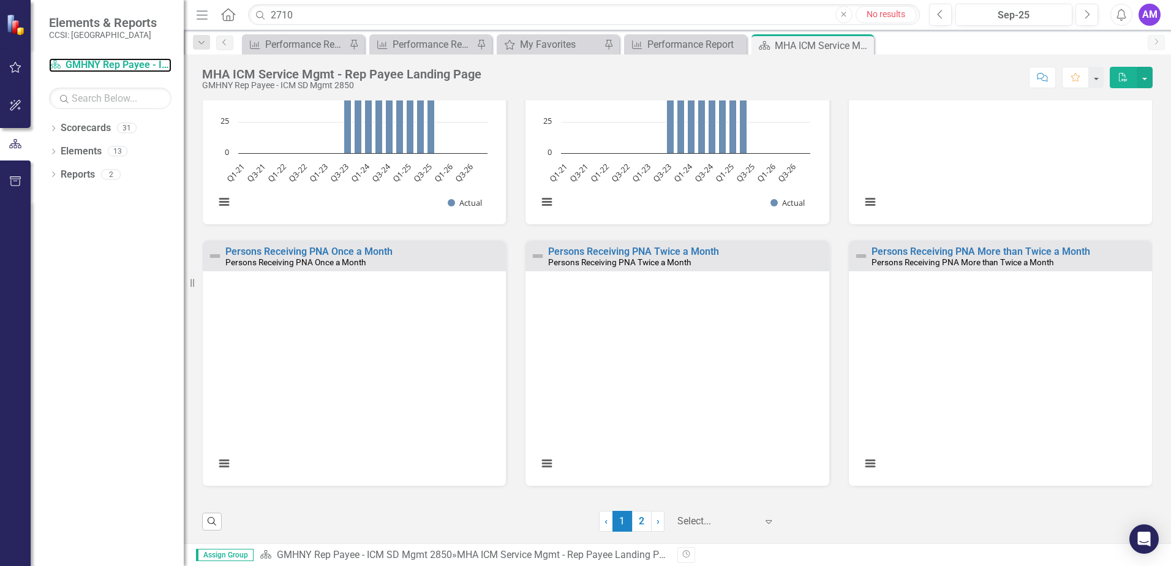
scroll to position [908, 0]
click at [633, 521] on link "2" at bounding box center [642, 519] width 20 height 21
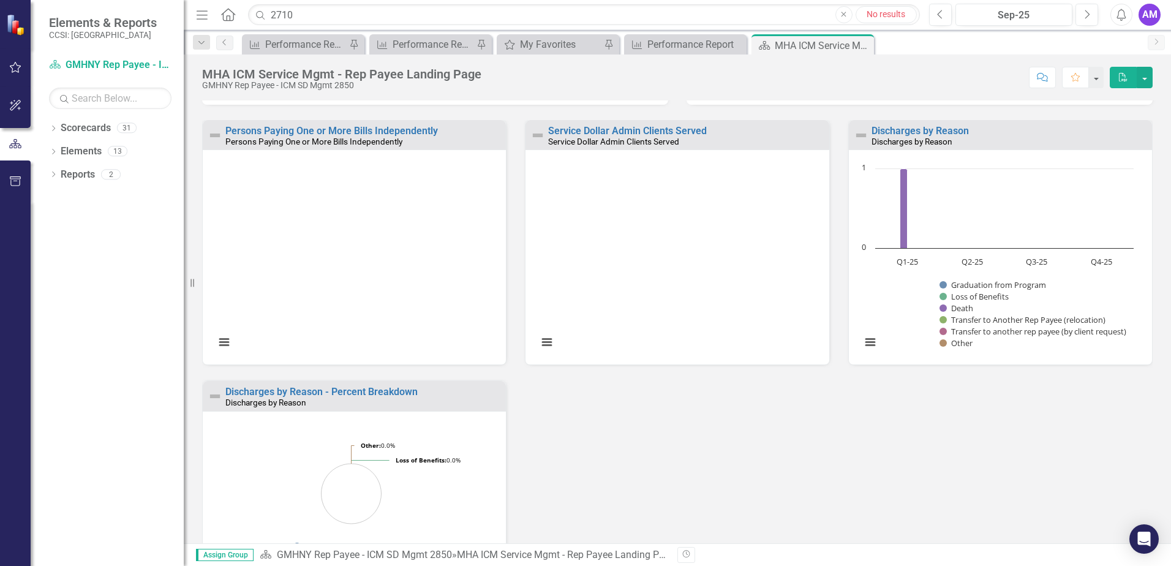
scroll to position [386, 0]
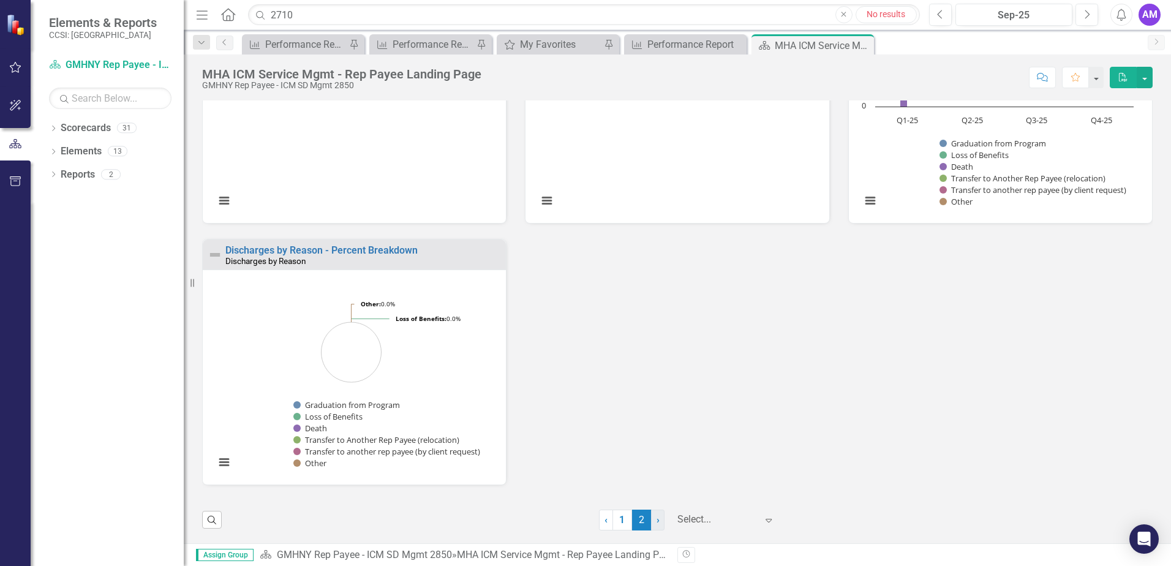
click at [656, 522] on span "›" at bounding box center [657, 520] width 3 height 12
click at [651, 517] on link "› Next" at bounding box center [657, 519] width 13 height 21
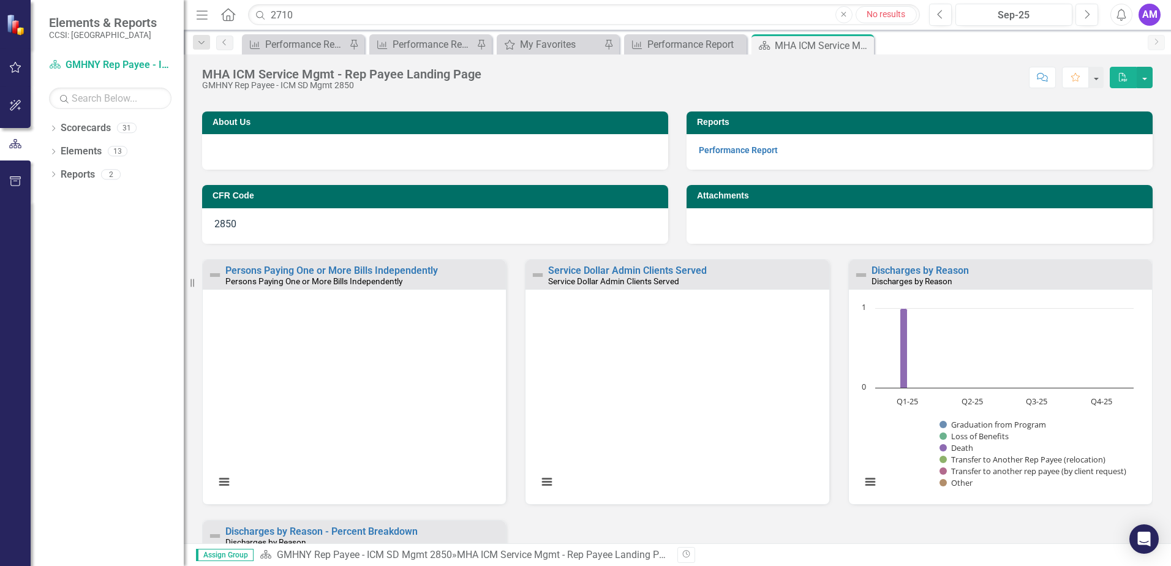
scroll to position [0, 0]
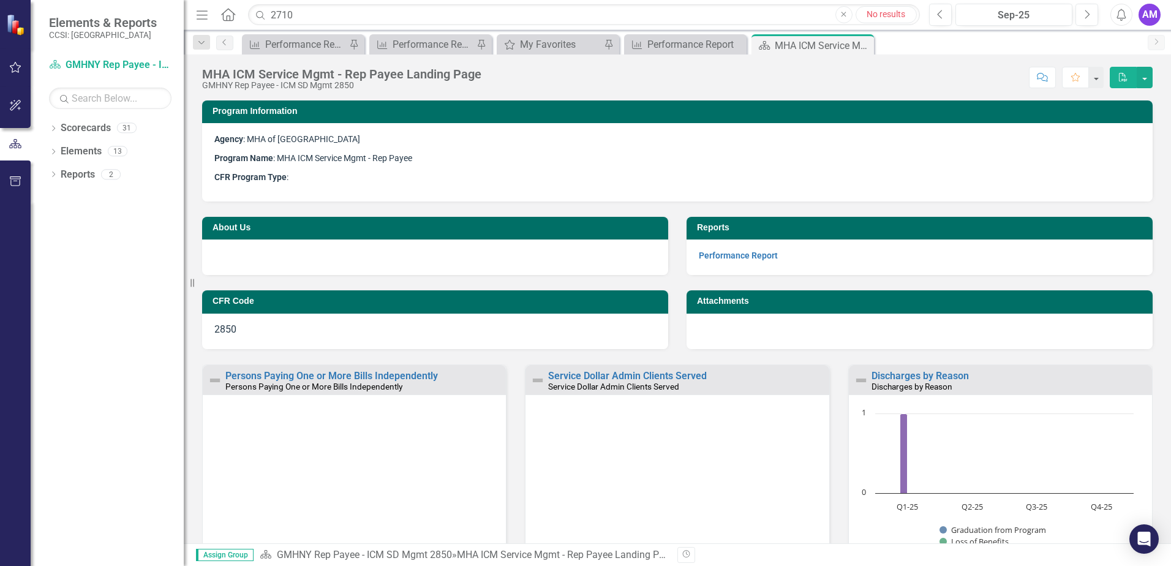
drag, startPoint x: 66, startPoint y: 21, endPoint x: 59, endPoint y: 28, distance: 10.0
click at [66, 21] on span "Elements & Reports" at bounding box center [103, 22] width 108 height 15
click at [90, 62] on link "Scorecard GMHNY Rep Payee - ICM SD Mgmt 2850" at bounding box center [110, 65] width 122 height 14
click at [200, 42] on icon "Dropdown" at bounding box center [201, 43] width 11 height 9
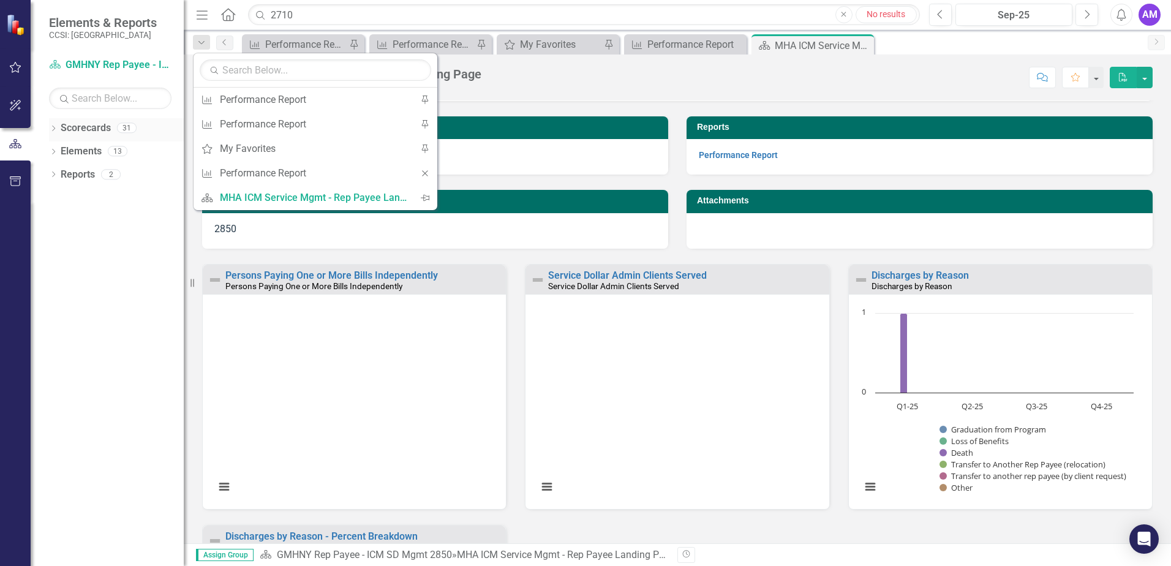
scroll to position [122, 0]
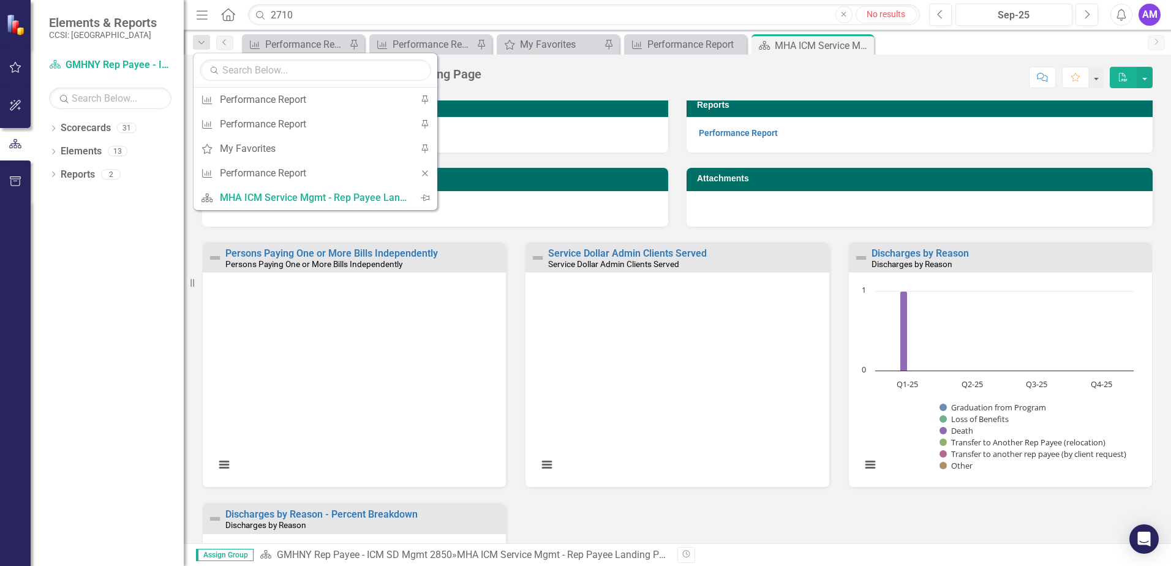
click at [70, 29] on span "Elements & Reports" at bounding box center [103, 22] width 108 height 15
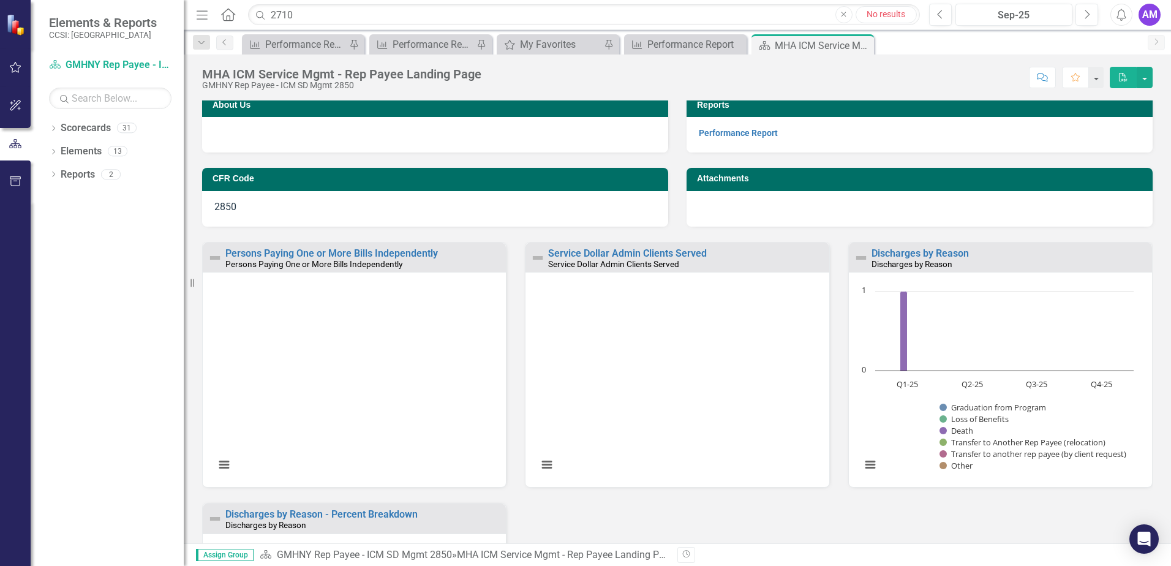
click at [70, 24] on span "Elements & Reports" at bounding box center [103, 22] width 108 height 15
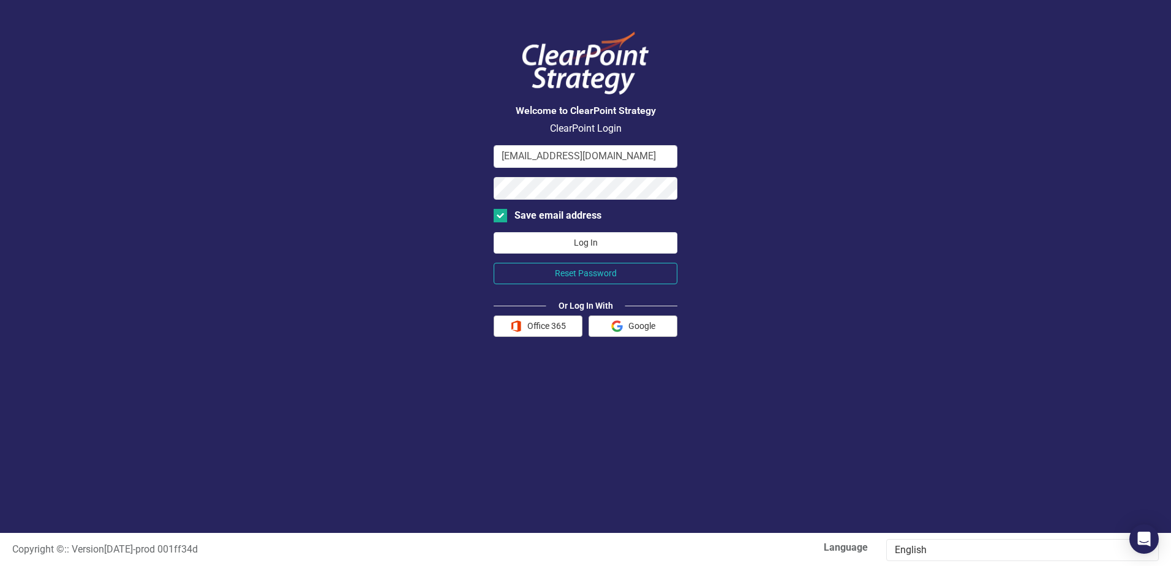
click at [581, 244] on button "Log In" at bounding box center [586, 242] width 184 height 21
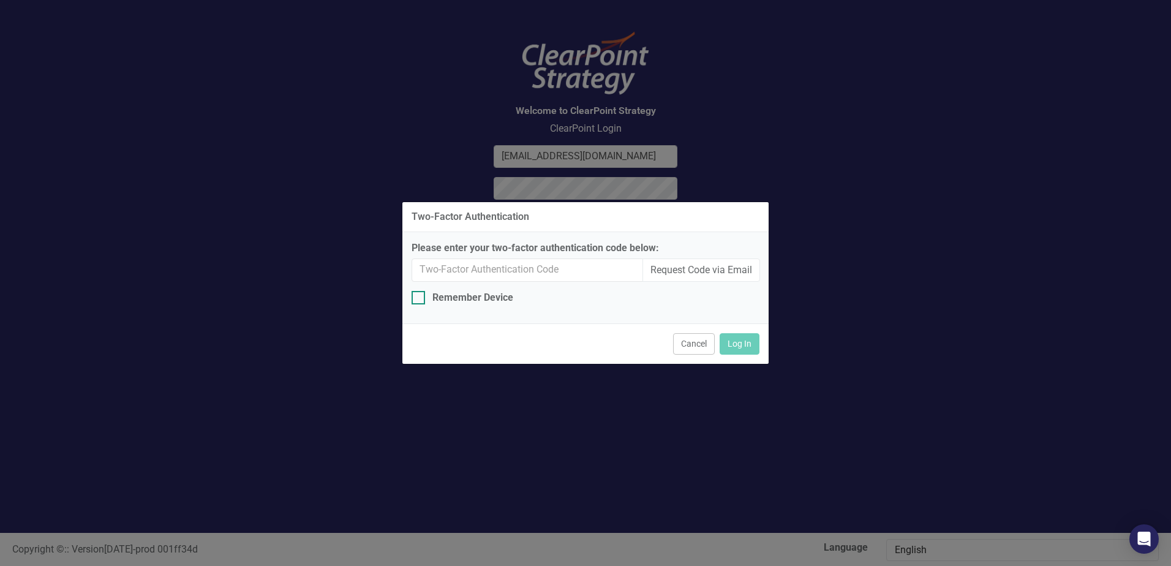
click at [418, 296] on input "Remember Device" at bounding box center [416, 295] width 8 height 8
checkbox input "true"
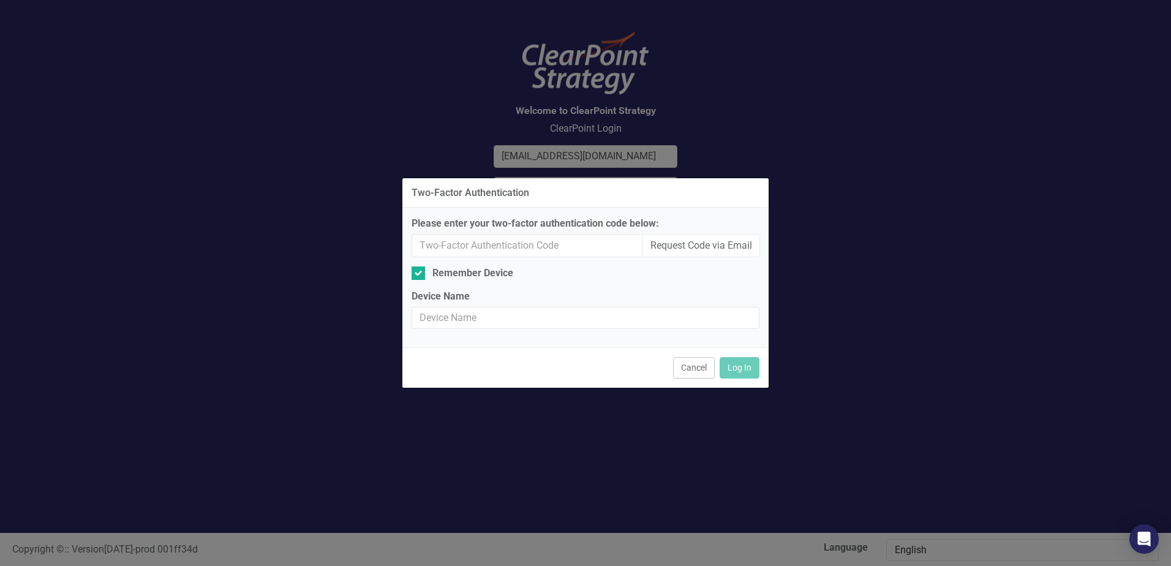
click at [522, 160] on div "Two-Factor Authentication Please enter your two-factor authentication code belo…" at bounding box center [585, 283] width 367 height 566
click at [454, 315] on input "Device Name" at bounding box center [586, 318] width 348 height 23
drag, startPoint x: 629, startPoint y: 314, endPoint x: 652, endPoint y: 263, distance: 55.1
click at [634, 299] on div "Device Name" at bounding box center [586, 310] width 348 height 40
drag, startPoint x: 517, startPoint y: 168, endPoint x: 535, endPoint y: 148, distance: 26.4
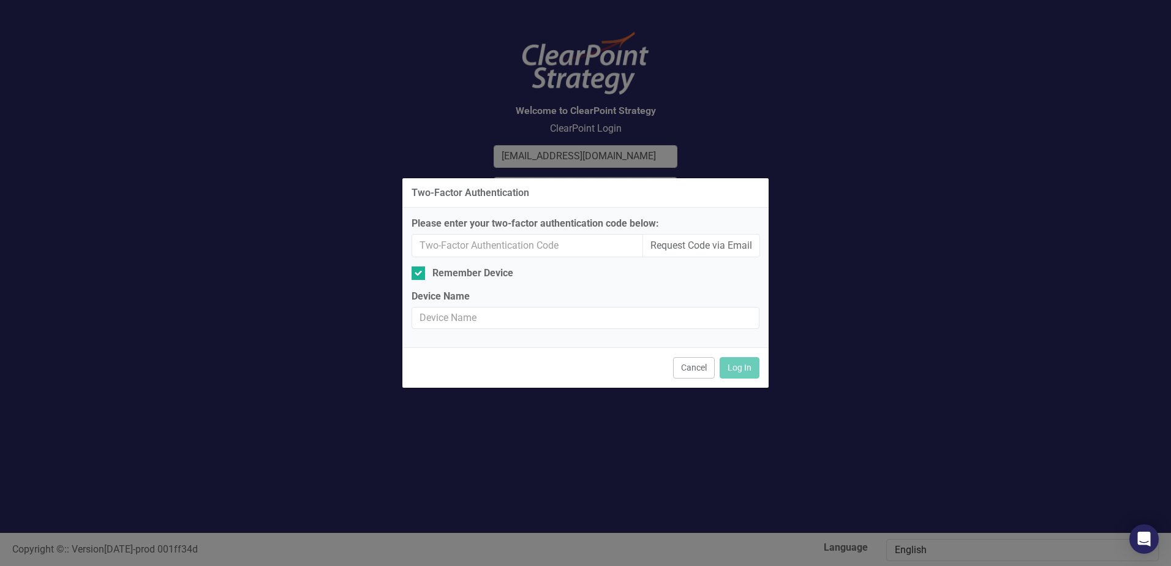
click at [519, 165] on div "Two-Factor Authentication Please enter your two-factor authentication code belo…" at bounding box center [585, 283] width 367 height 566
click at [601, 161] on div "Two-Factor Authentication Please enter your two-factor authentication code belo…" at bounding box center [585, 283] width 367 height 566
drag, startPoint x: 751, startPoint y: 379, endPoint x: 728, endPoint y: 385, distance: 24.1
click at [748, 379] on div "Cancel Log In" at bounding box center [585, 367] width 366 height 40
click at [688, 245] on button "Request Code via Email" at bounding box center [701, 245] width 118 height 23
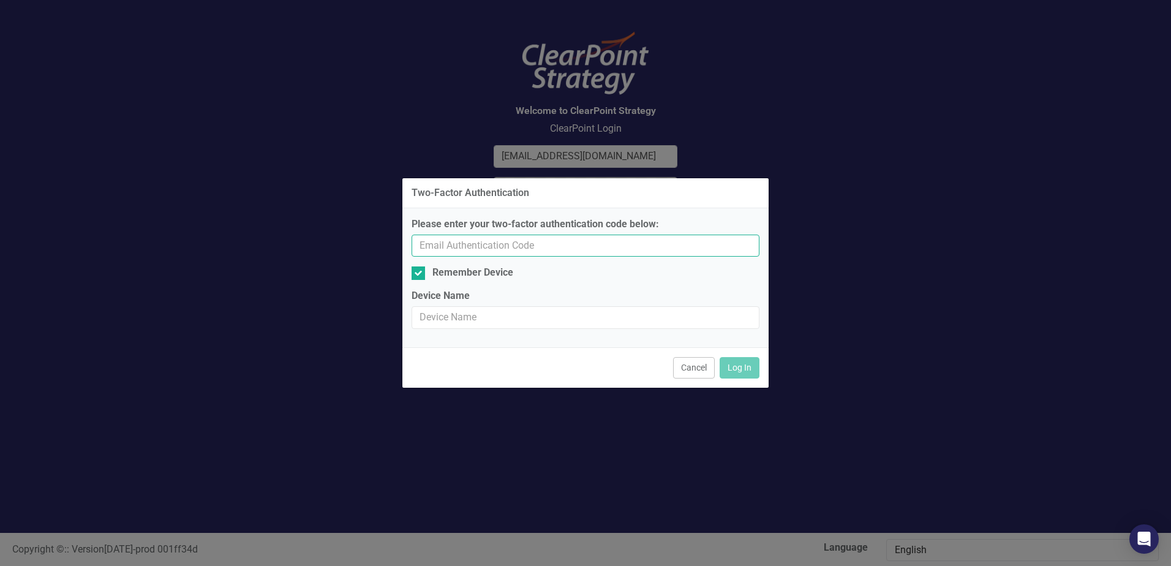
click at [440, 243] on input "Please enter your two-factor authentication code below:" at bounding box center [586, 246] width 348 height 23
paste input "253645"
type input "253645"
drag, startPoint x: 460, startPoint y: 320, endPoint x: 507, endPoint y: 335, distance: 49.4
click at [467, 320] on input "253645" at bounding box center [586, 317] width 348 height 23
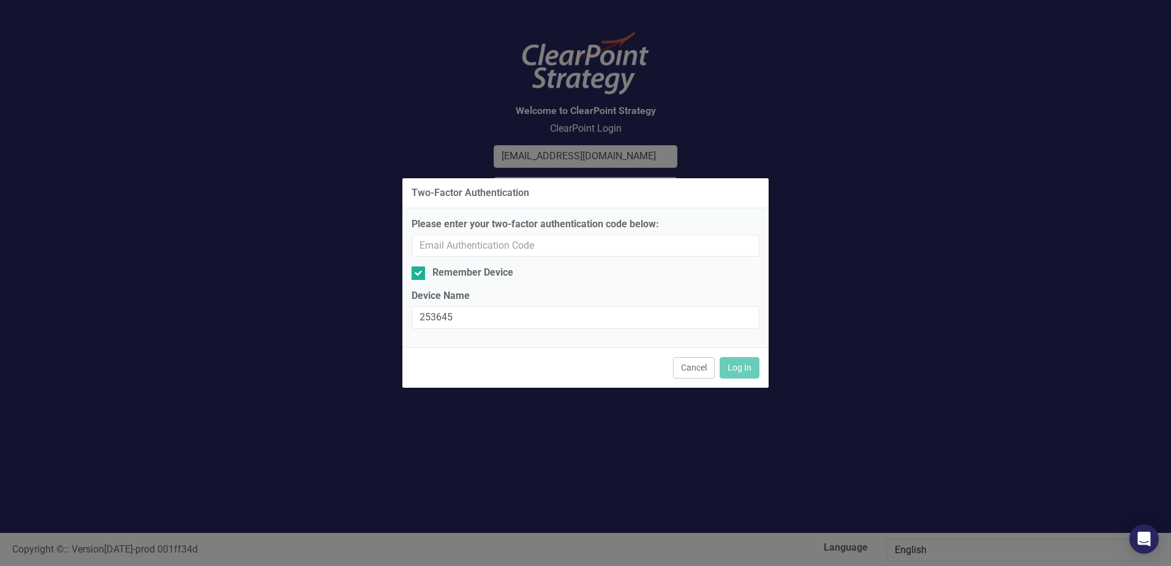
drag, startPoint x: 811, startPoint y: 184, endPoint x: 857, endPoint y: 153, distance: 55.5
click at [824, 173] on div "Two-Factor Authentication Please enter your two-factor authentication code belo…" at bounding box center [585, 283] width 1171 height 566
click at [857, 153] on div "Two-Factor Authentication Please enter your two-factor authentication code belo…" at bounding box center [585, 283] width 1171 height 566
drag, startPoint x: 855, startPoint y: 154, endPoint x: 196, endPoint y: 370, distance: 694.1
click at [750, 205] on div "Two-Factor Authentication Please enter your two-factor authentication code belo…" at bounding box center [585, 283] width 1171 height 566
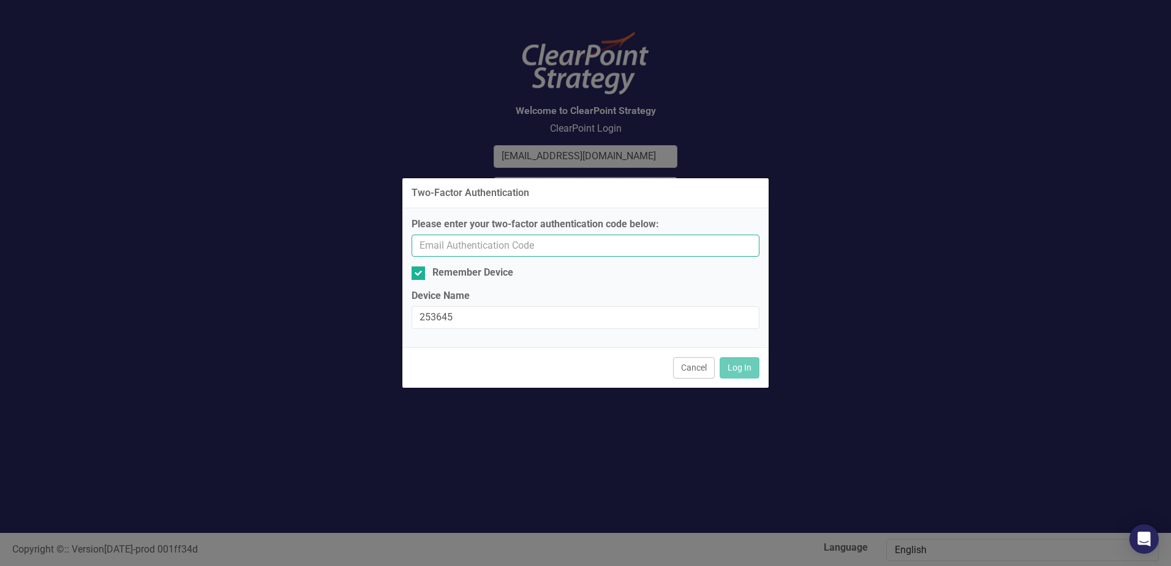
click at [449, 246] on input "Please enter your two-factor authentication code below:" at bounding box center [586, 246] width 348 height 23
type input "[EMAIL_ADDRESS][DOMAIN_NAME]"
click at [743, 368] on button "Log In" at bounding box center [740, 367] width 40 height 21
checkbox input "false"
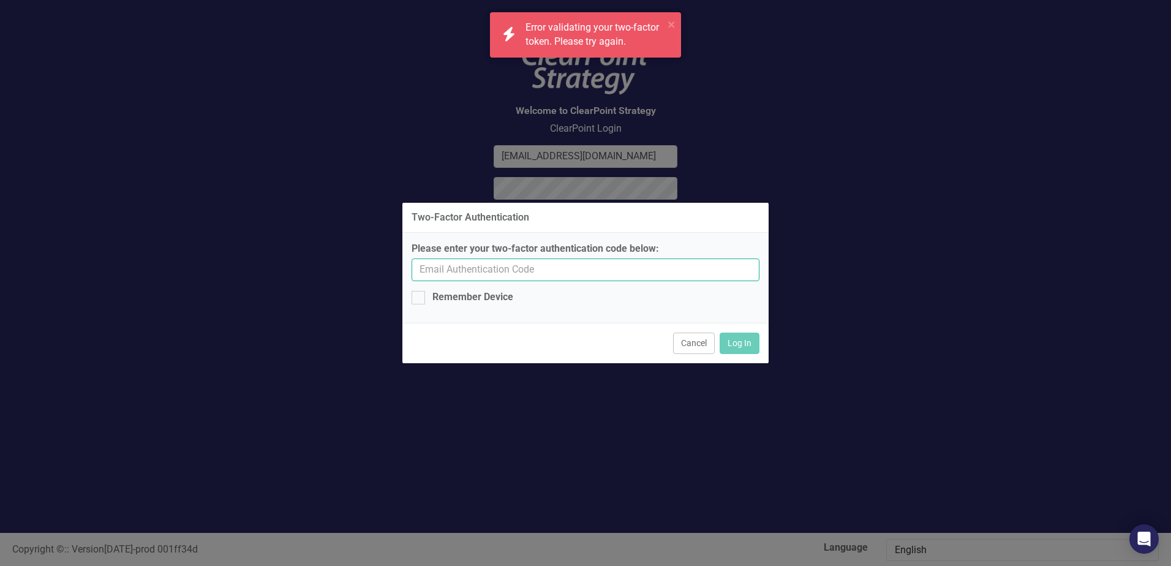
click at [456, 268] on input "Please enter your two-factor authentication code below:" at bounding box center [586, 269] width 348 height 23
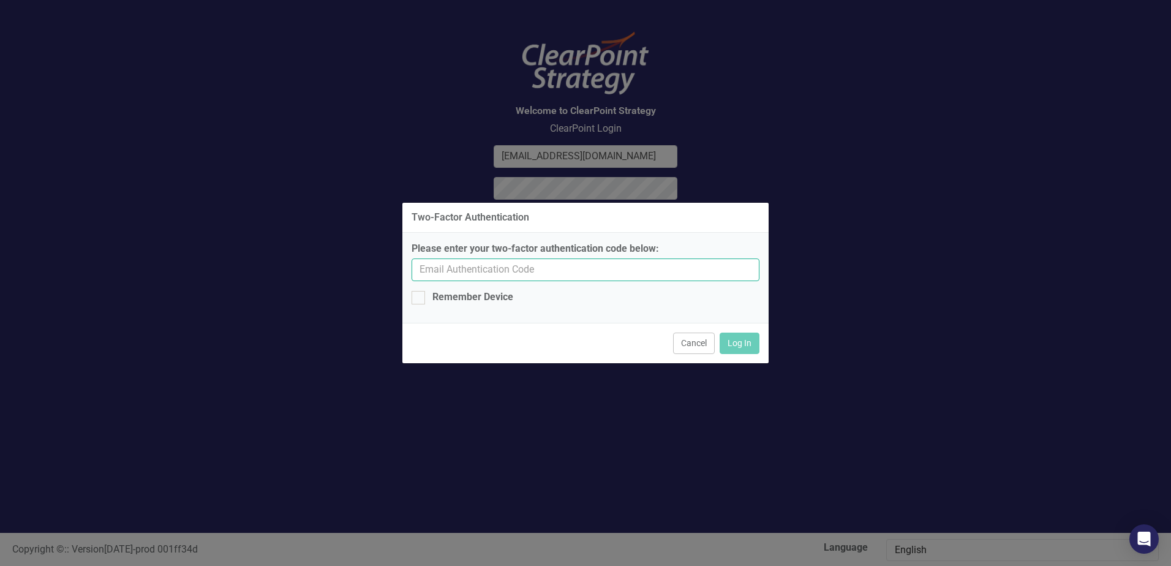
type input "[EMAIL_ADDRESS][DOMAIN_NAME]"
drag, startPoint x: 415, startPoint y: 303, endPoint x: 425, endPoint y: 304, distance: 10.5
click at [422, 304] on div at bounding box center [418, 297] width 13 height 13
click at [419, 299] on input "Remember Device" at bounding box center [416, 295] width 8 height 8
checkbox input "true"
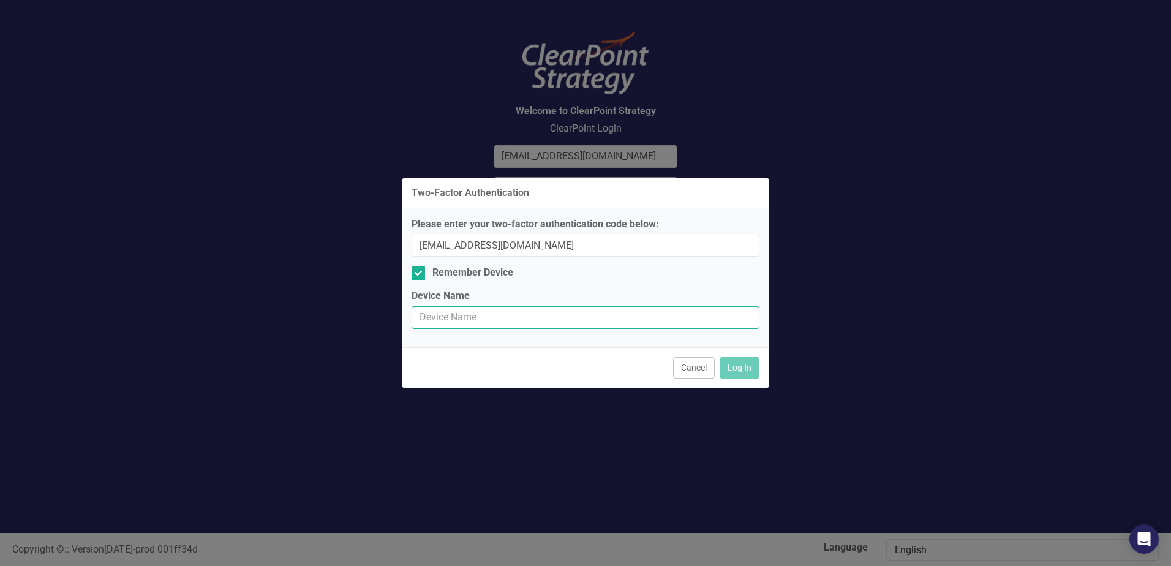
click at [438, 320] on input "Device Name" at bounding box center [586, 317] width 348 height 23
click at [150, 293] on div "Two-Factor Authentication Please enter your two-factor authentication code belo…" at bounding box center [585, 283] width 1171 height 566
click at [427, 320] on input "Device Name" at bounding box center [586, 317] width 348 height 23
drag, startPoint x: 731, startPoint y: 207, endPoint x: 710, endPoint y: 219, distance: 23.6
click at [717, 215] on div "Two-Factor Authentication Please enter your two-factor authentication code belo…" at bounding box center [585, 283] width 367 height 211
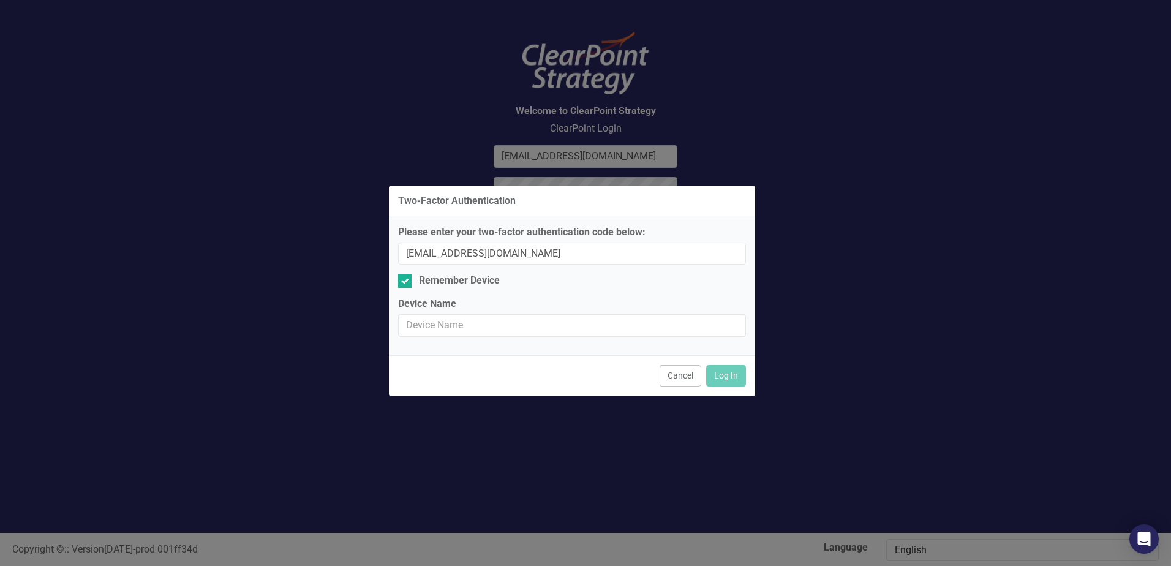
drag, startPoint x: 483, startPoint y: 287, endPoint x: 553, endPoint y: 220, distance: 96.6
click at [538, 233] on div "Please enter your two-factor authentication code below: [EMAIL_ADDRESS][DOMAIN_…" at bounding box center [572, 285] width 366 height 139
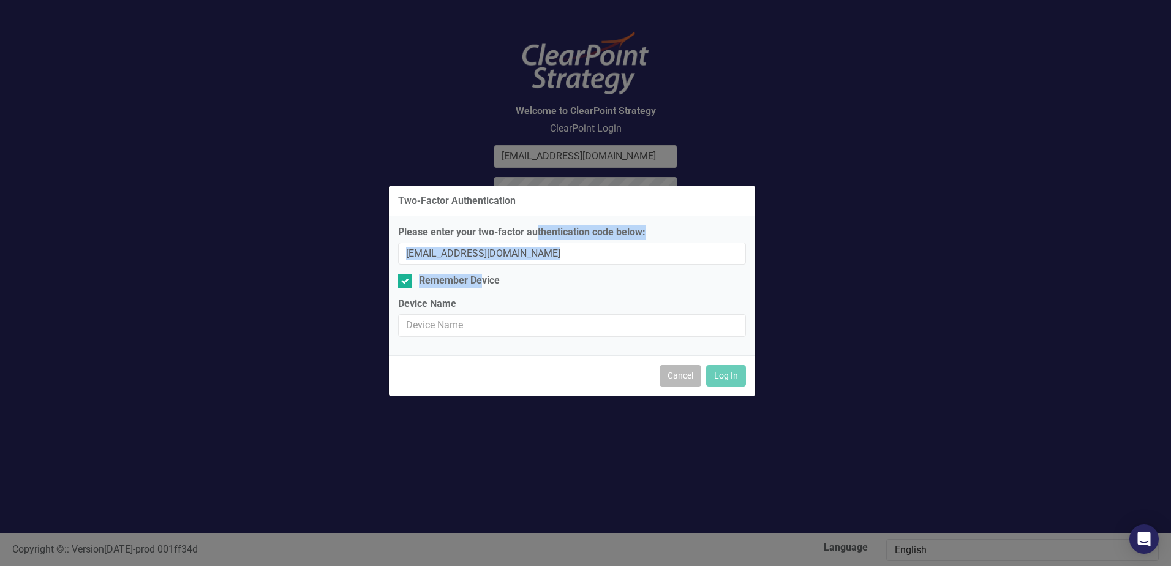
click at [682, 381] on button "Cancel" at bounding box center [681, 375] width 42 height 21
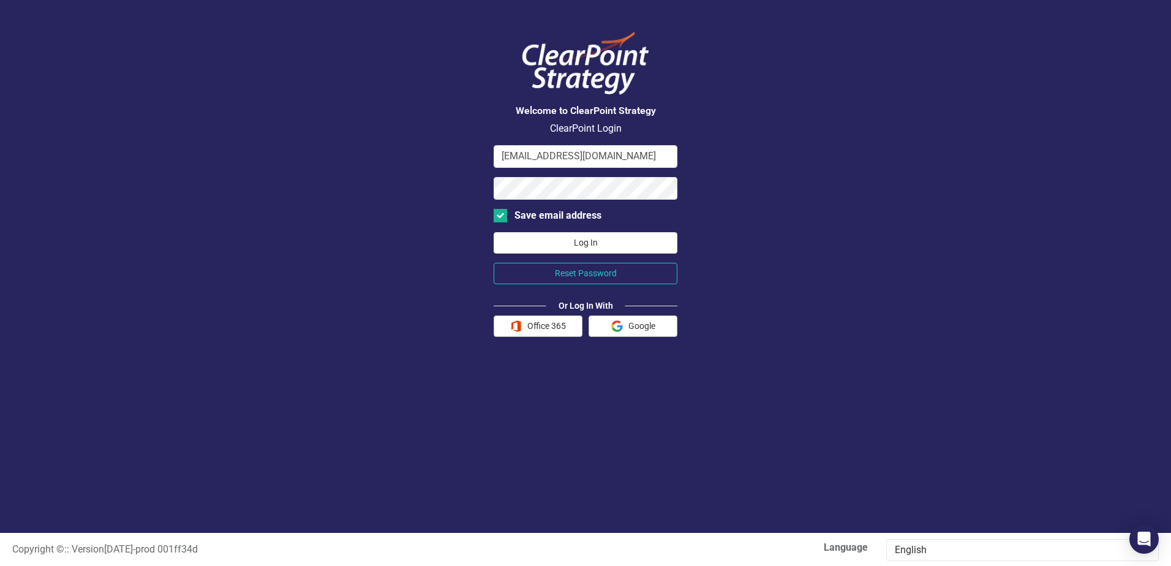
click at [584, 246] on button "Log In" at bounding box center [586, 242] width 184 height 21
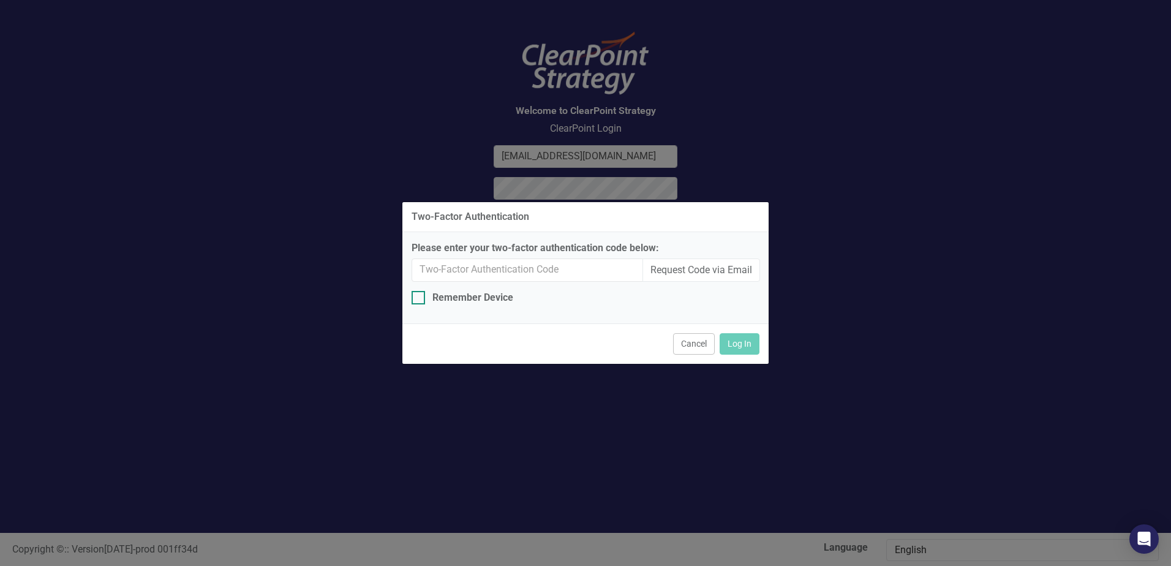
click at [421, 299] on div at bounding box center [418, 297] width 13 height 13
click at [419, 299] on input "Remember Device" at bounding box center [416, 295] width 8 height 8
checkbox input "true"
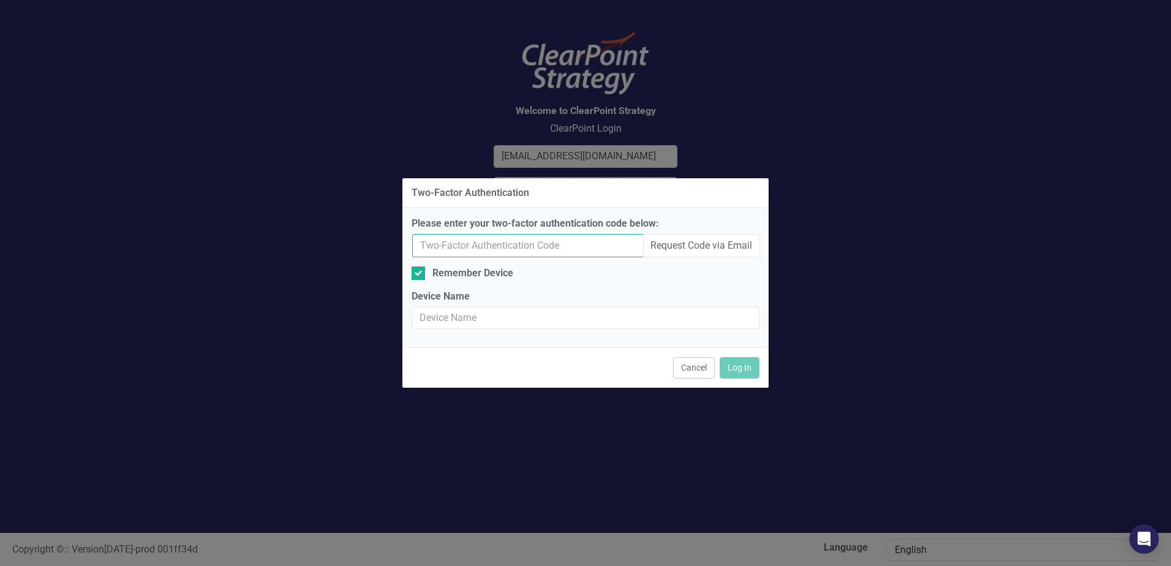
click at [454, 247] on input "Please enter your two-factor authentication code below:" at bounding box center [527, 245] width 231 height 23
type input "[EMAIL_ADDRESS][DOMAIN_NAME]"
type input "253645"
drag, startPoint x: 464, startPoint y: 320, endPoint x: 366, endPoint y: 361, distance: 107.0
click at [366, 361] on div "Two-Factor Authentication Please enter your two-factor authentication code belo…" at bounding box center [585, 283] width 1171 height 566
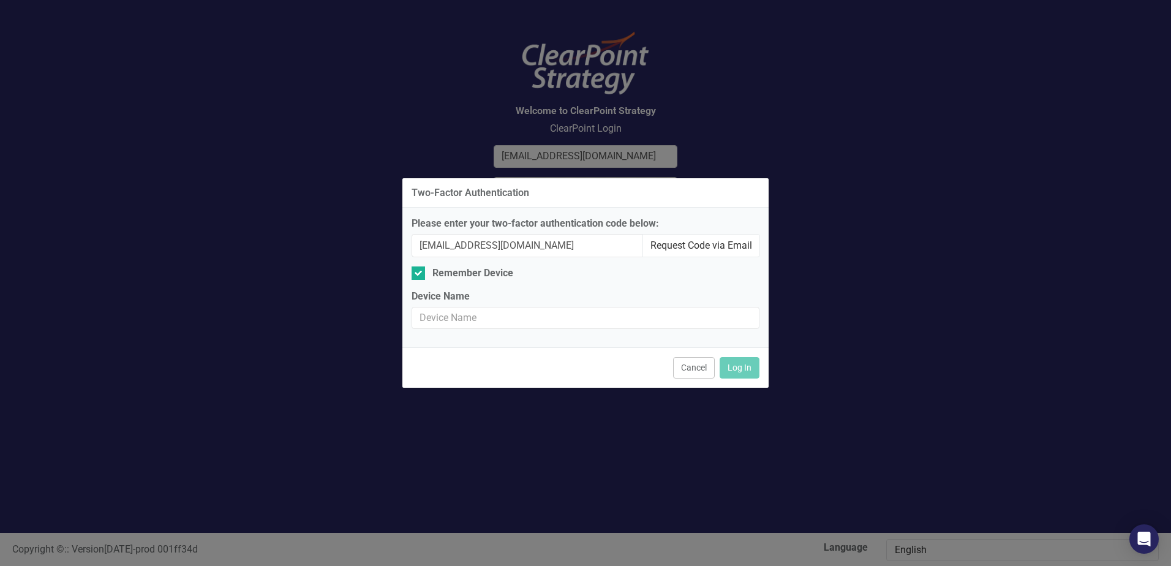
click at [665, 244] on button "Request Code via Email" at bounding box center [701, 245] width 118 height 23
paste input "766024"
type input "766024"
click at [742, 364] on button "Log In" at bounding box center [740, 367] width 40 height 21
checkbox input "false"
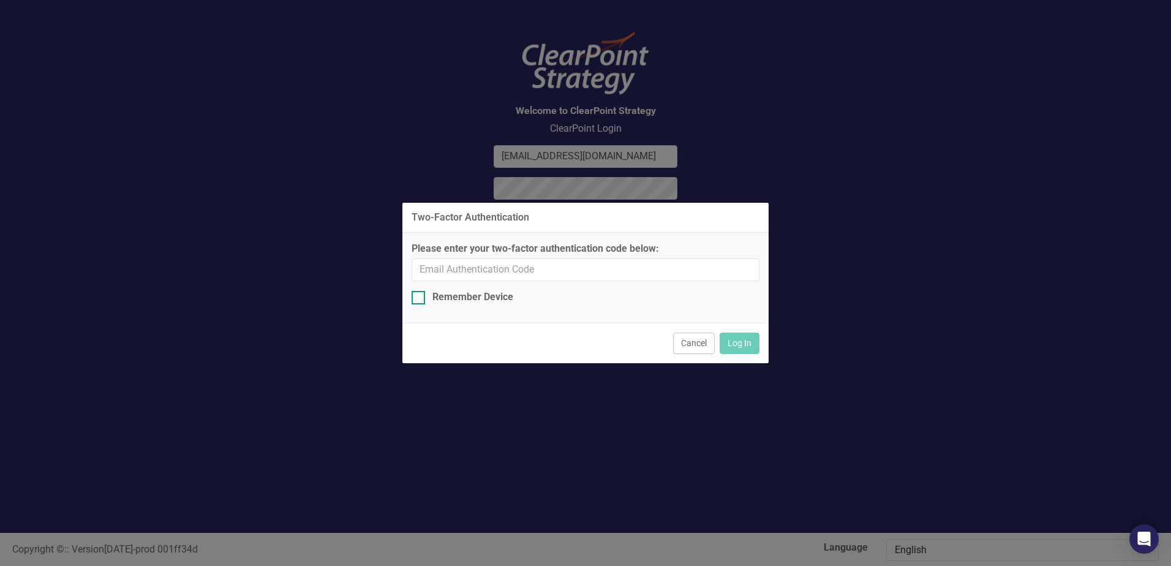
drag, startPoint x: 427, startPoint y: 299, endPoint x: 408, endPoint y: 305, distance: 19.9
click at [426, 299] on div "Remember Device" at bounding box center [586, 297] width 348 height 14
click at [419, 299] on input "Remember Device" at bounding box center [416, 295] width 8 height 8
checkbox input "true"
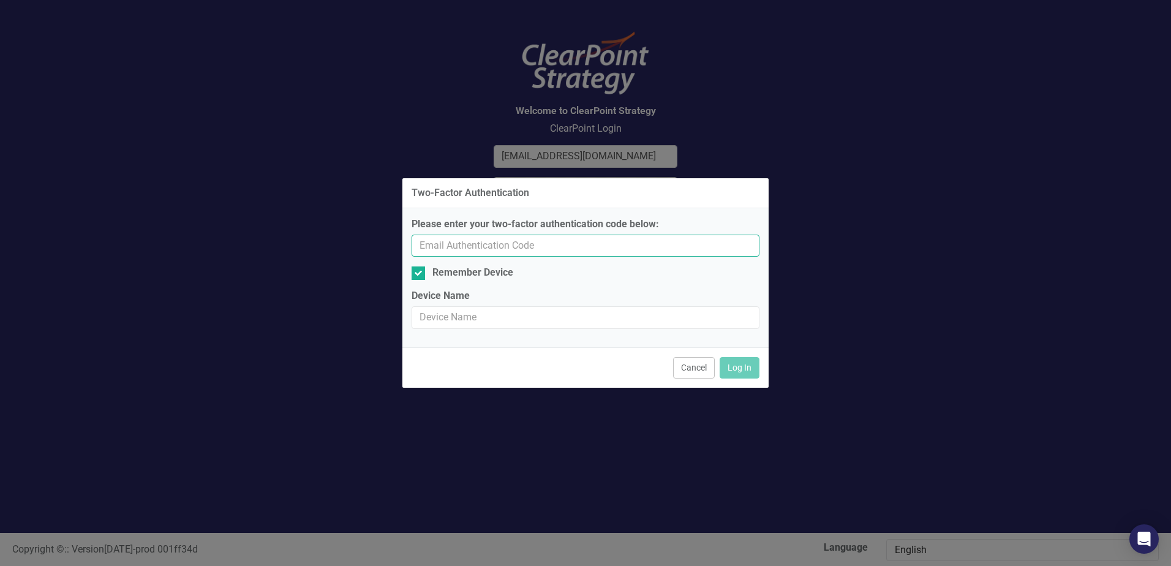
click at [449, 246] on input "Please enter your two-factor authentication code below:" at bounding box center [586, 246] width 348 height 23
type input "[EMAIL_ADDRESS][DOMAIN_NAME]"
type input "766024"
click at [739, 364] on button "Log In" at bounding box center [740, 367] width 40 height 21
checkbox input "false"
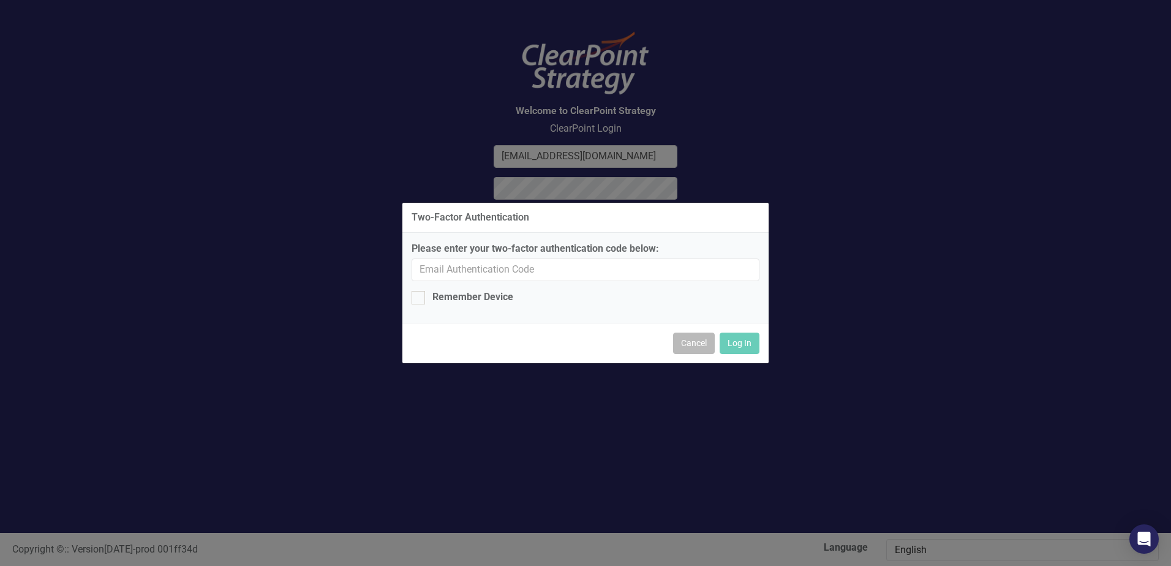
drag, startPoint x: 692, startPoint y: 343, endPoint x: 619, endPoint y: 325, distance: 75.7
click at [692, 342] on button "Cancel" at bounding box center [694, 343] width 42 height 21
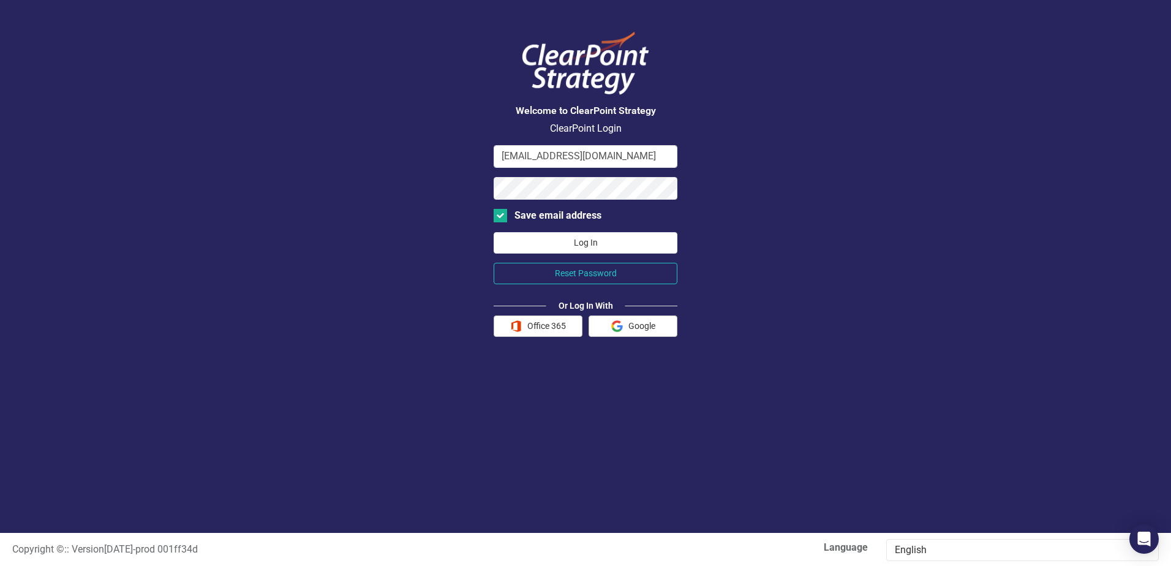
click at [584, 240] on button "Log In" at bounding box center [586, 242] width 184 height 21
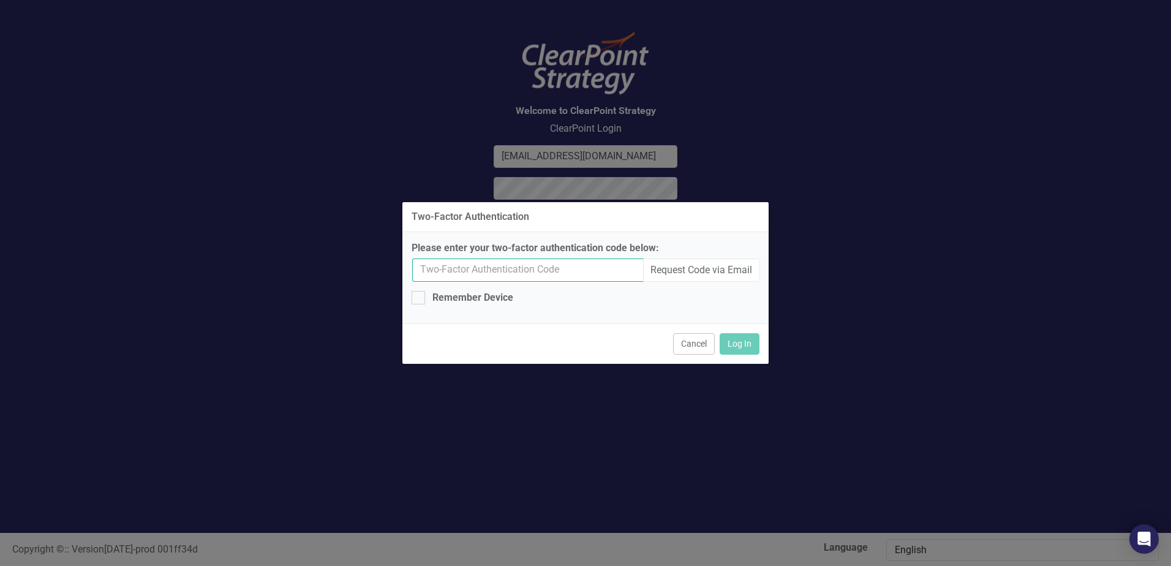
click at [443, 274] on input "Please enter your two-factor authentication code below:" at bounding box center [527, 269] width 231 height 23
type input "766024"
click at [746, 347] on button "Log In" at bounding box center [740, 343] width 40 height 21
click at [733, 146] on div "Two-Factor Authentication Please enter your two-factor authentication code belo…" at bounding box center [585, 283] width 367 height 566
click at [699, 346] on button "Cancel" at bounding box center [694, 343] width 42 height 21
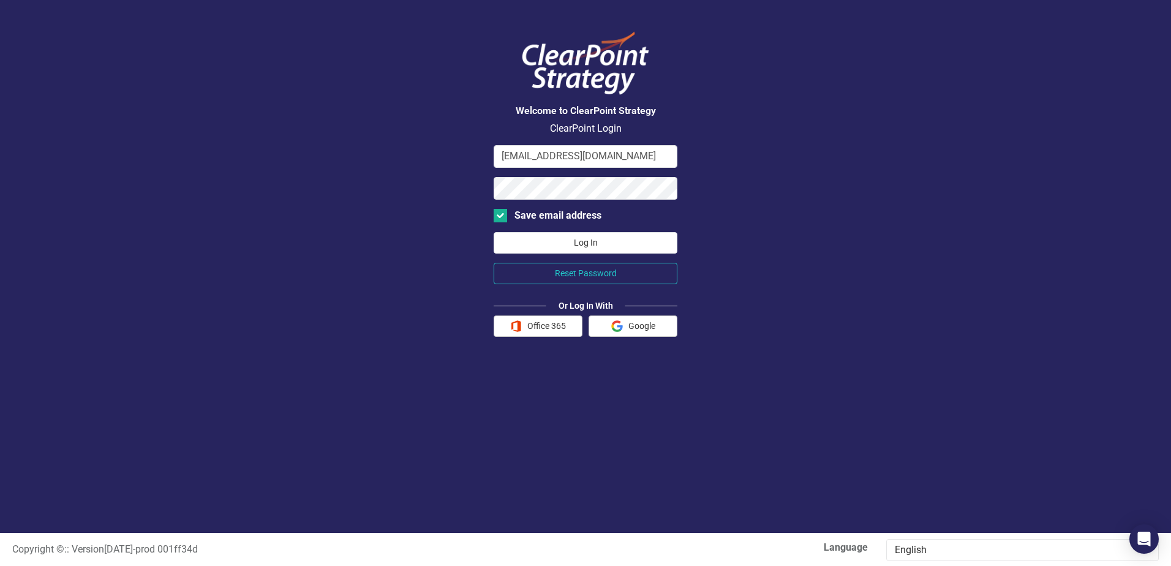
click at [586, 247] on button "Log In" at bounding box center [586, 242] width 184 height 21
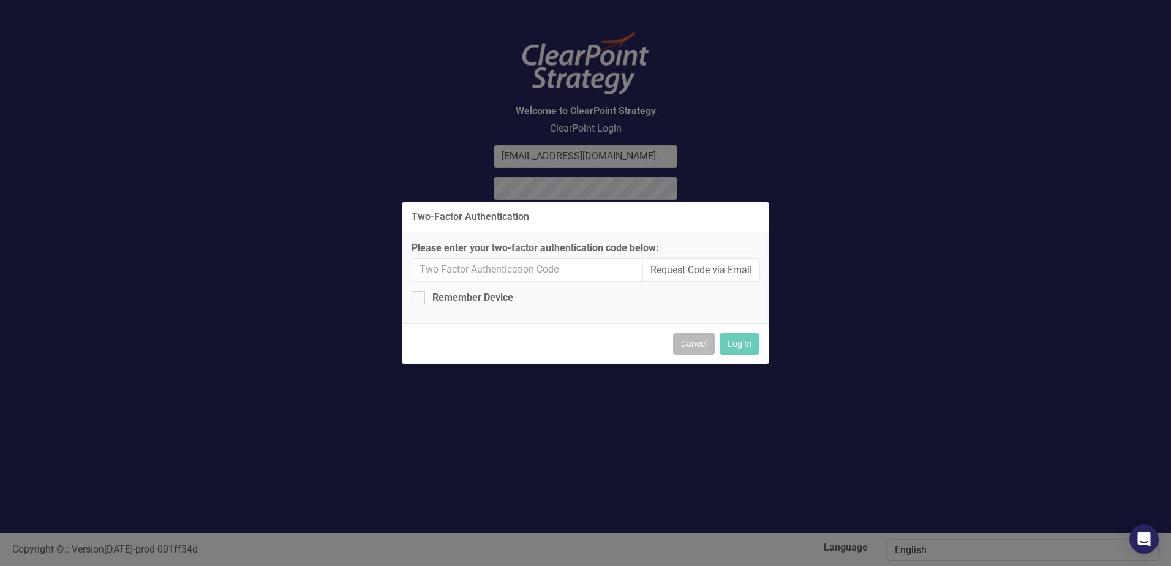
click at [694, 348] on button "Cancel" at bounding box center [694, 343] width 42 height 21
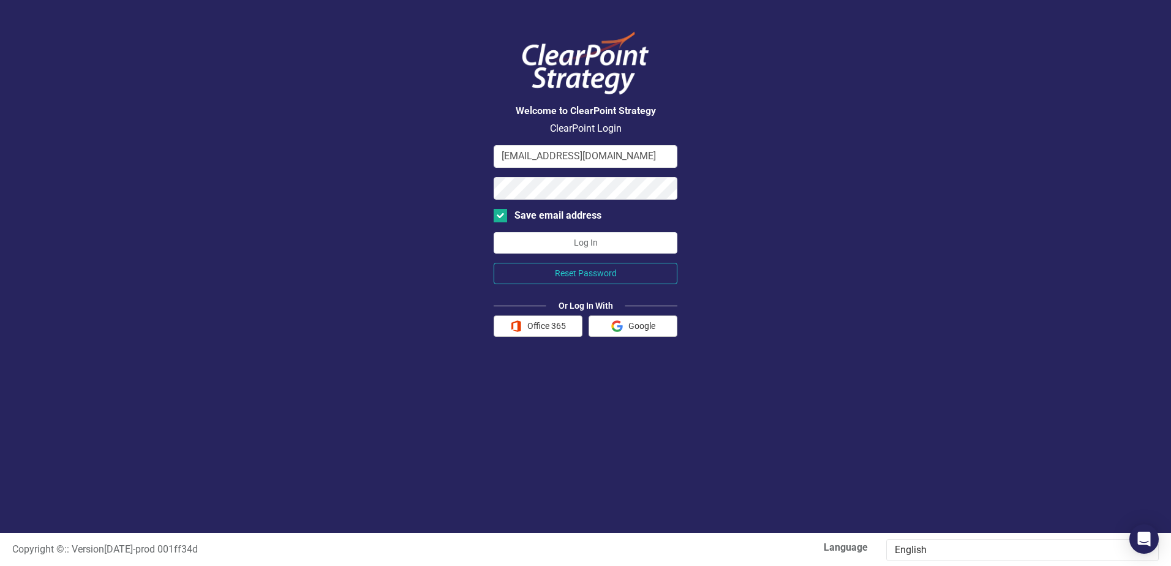
drag, startPoint x: 375, startPoint y: 152, endPoint x: 512, endPoint y: 55, distance: 167.7
click at [512, 55] on div "Welcome to ClearPoint Strategy ClearPoint Login [EMAIL_ADDRESS][DOMAIN_NAME] Sa…" at bounding box center [585, 266] width 1171 height 533
